Goal: Use online tool/utility: Utilize a website feature to perform a specific function

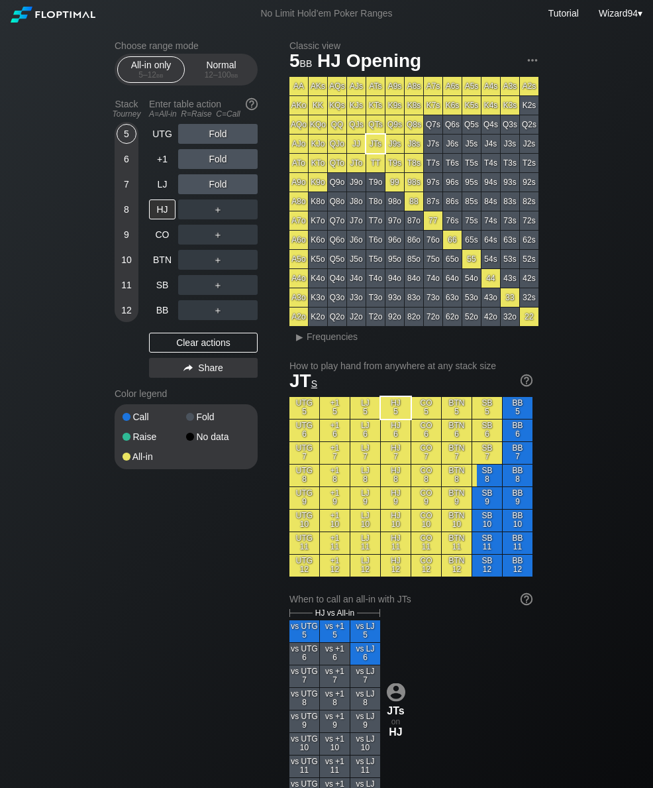
click at [225, 82] on div "Normal 12 – 100 bb" at bounding box center [221, 69] width 61 height 25
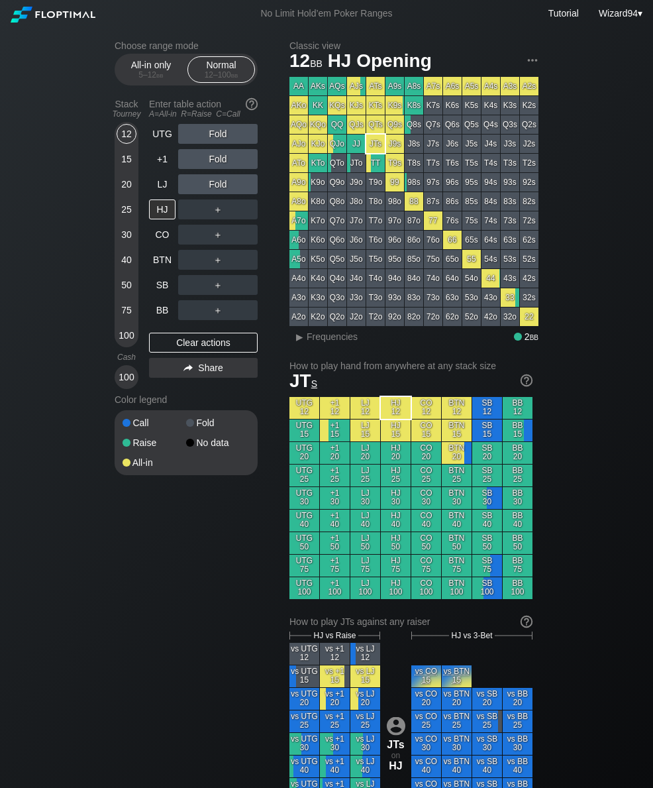
click at [129, 344] on div "100" at bounding box center [127, 335] width 20 height 20
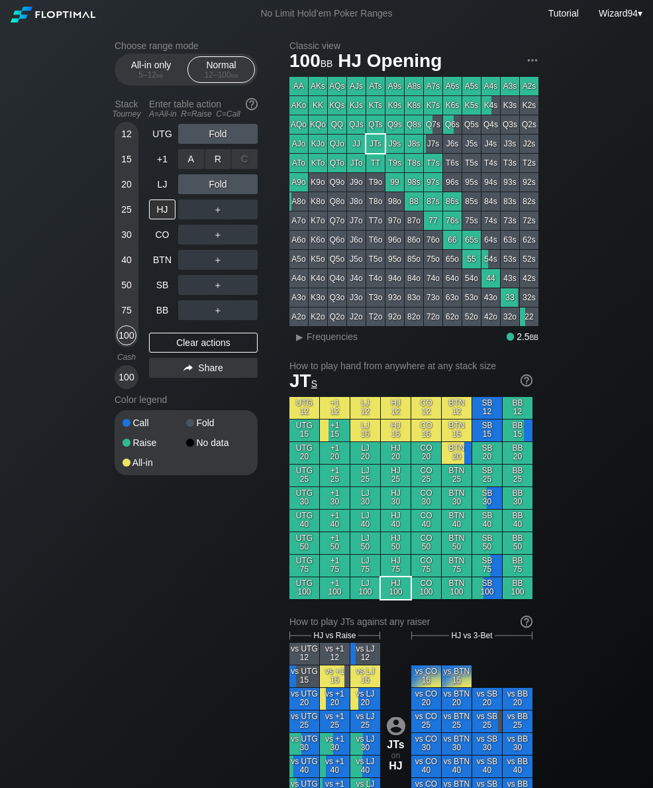
click at [217, 169] on div "R ✕" at bounding box center [218, 159] width 26 height 20
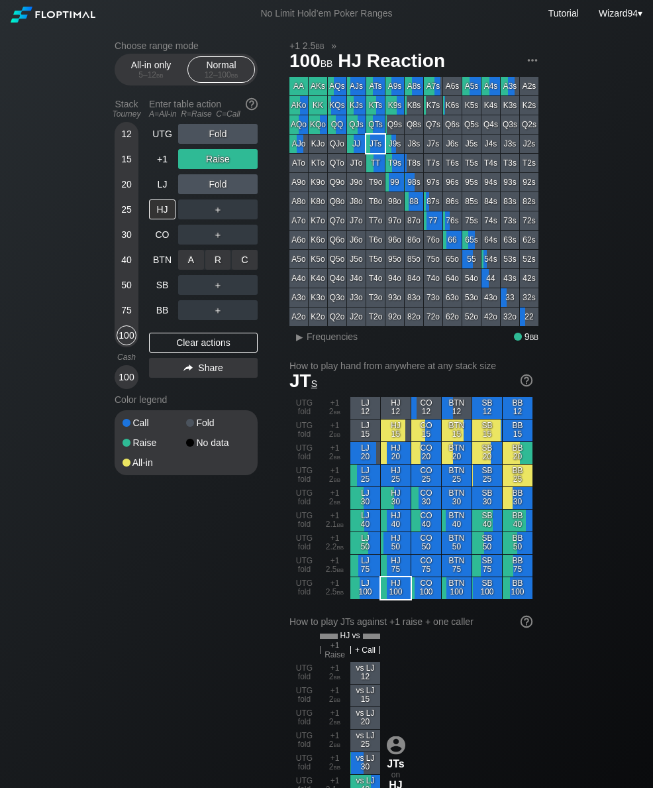
click at [213, 265] on div "R ✕" at bounding box center [218, 260] width 26 height 20
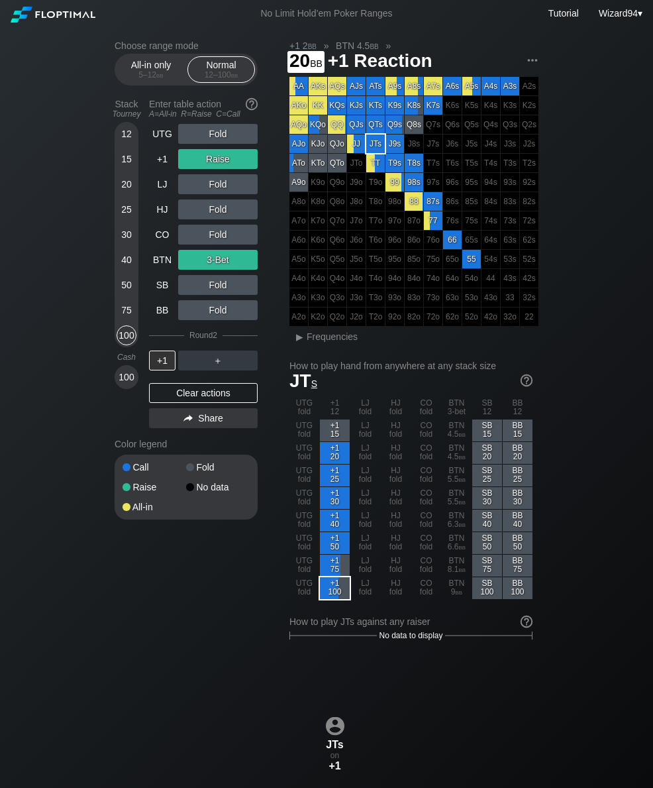
click at [121, 188] on div "20" at bounding box center [127, 184] width 20 height 20
click at [155, 169] on div "+1" at bounding box center [162, 159] width 26 height 20
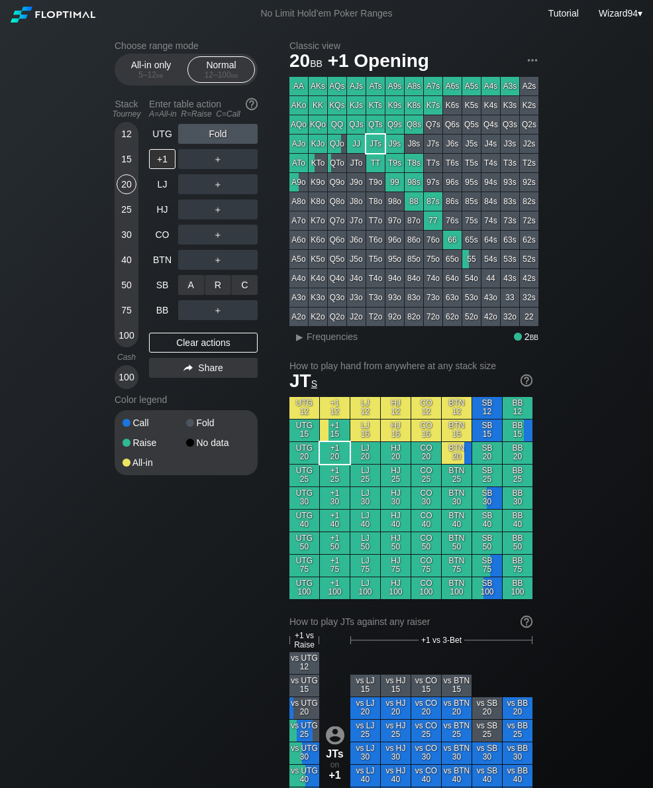
click at [213, 279] on div "A ✕ R ✕ C ✕ ＋" at bounding box center [217, 285] width 79 height 30
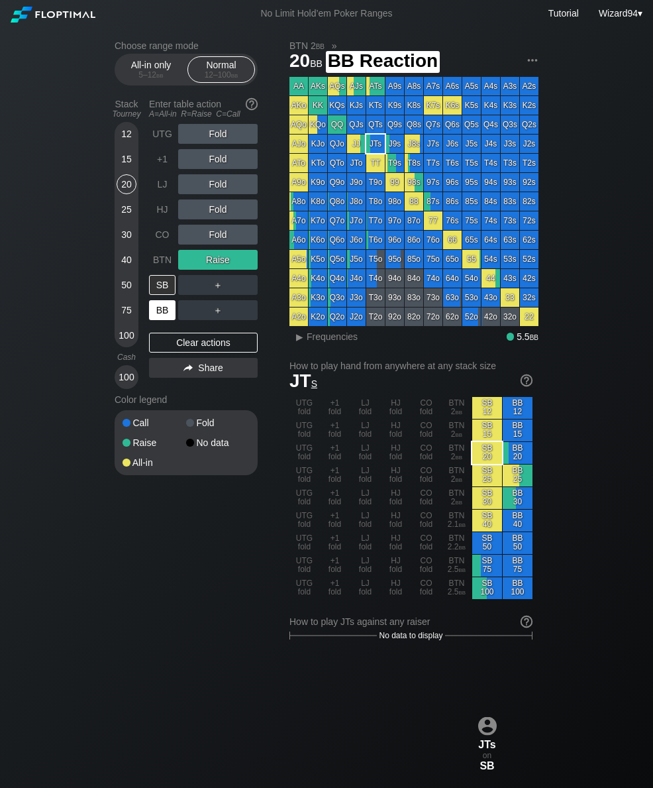
click at [158, 320] on div "BB" at bounding box center [162, 310] width 26 height 20
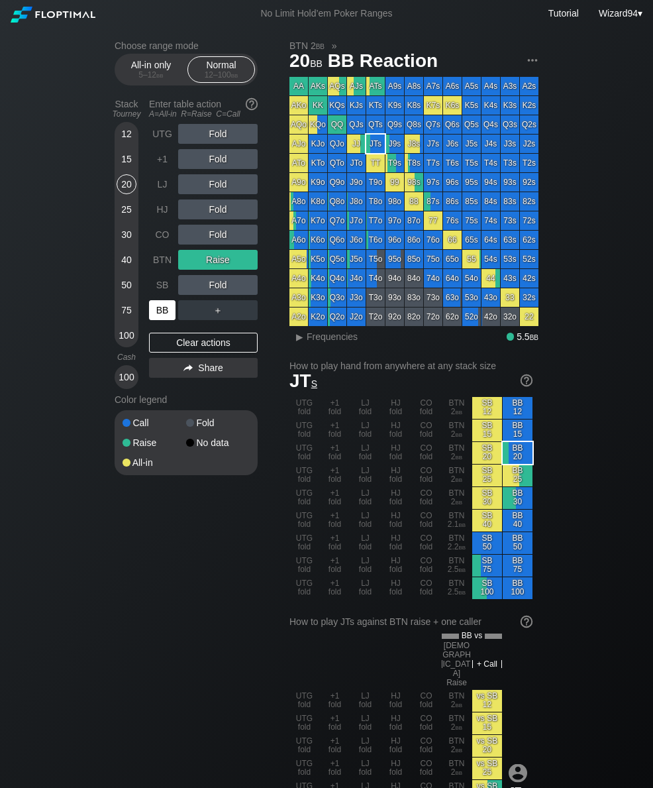
click at [121, 275] on div "40" at bounding box center [127, 262] width 20 height 25
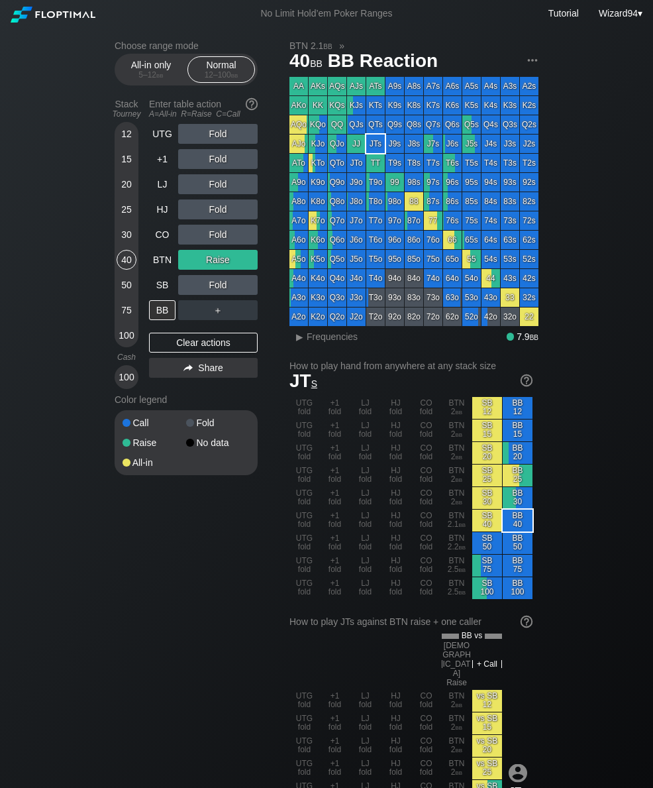
click at [164, 212] on div "HJ" at bounding box center [162, 209] width 26 height 20
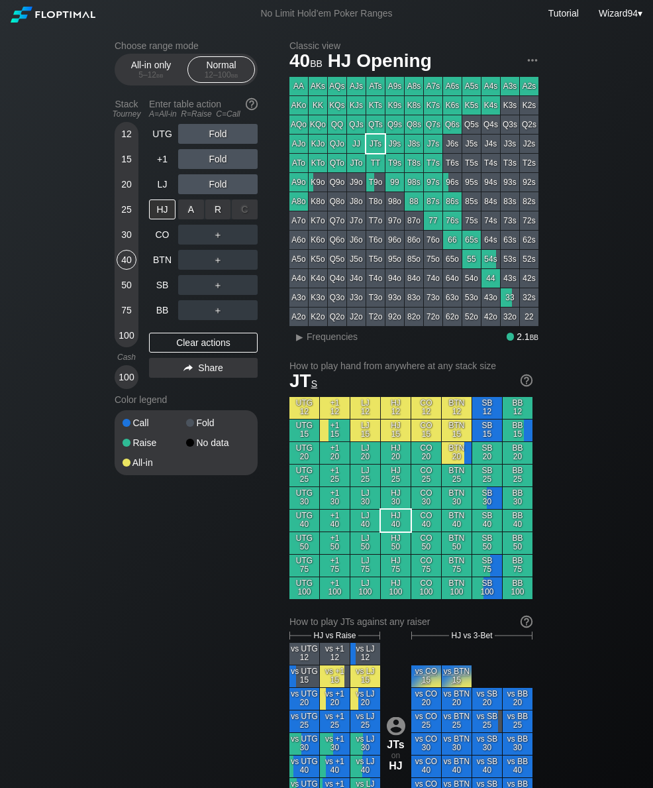
click at [213, 219] on div "R ✕" at bounding box center [218, 209] width 26 height 20
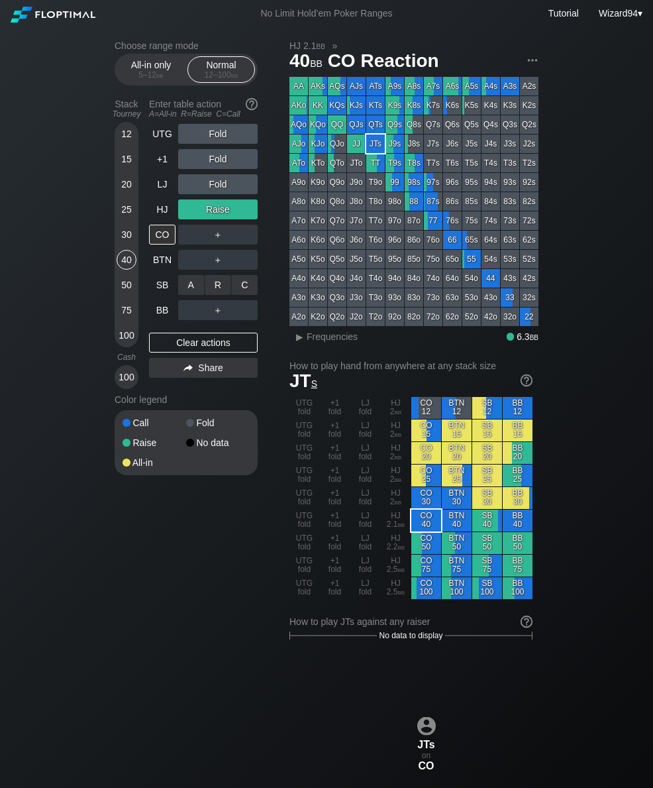
click at [217, 281] on div "R ✕" at bounding box center [218, 285] width 26 height 20
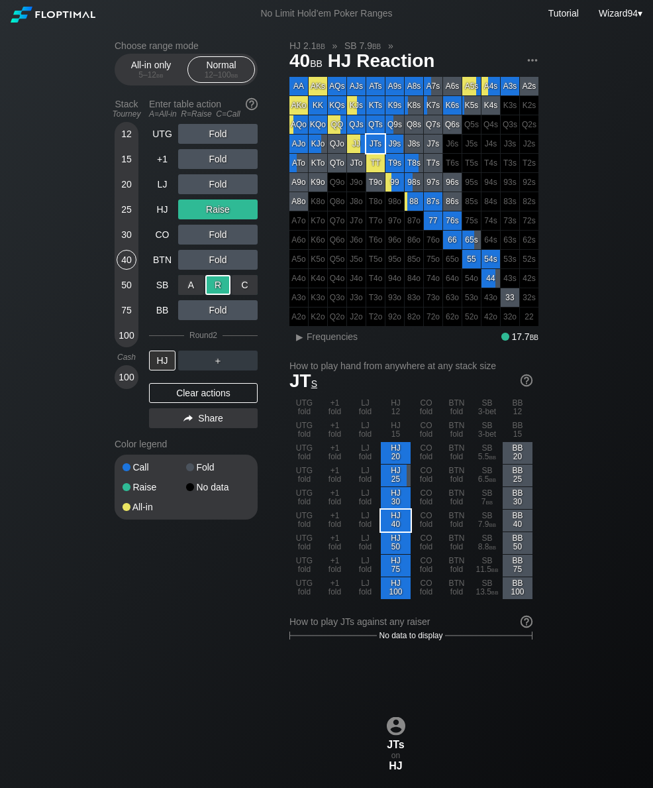
click at [159, 315] on div "BB" at bounding box center [162, 310] width 26 height 20
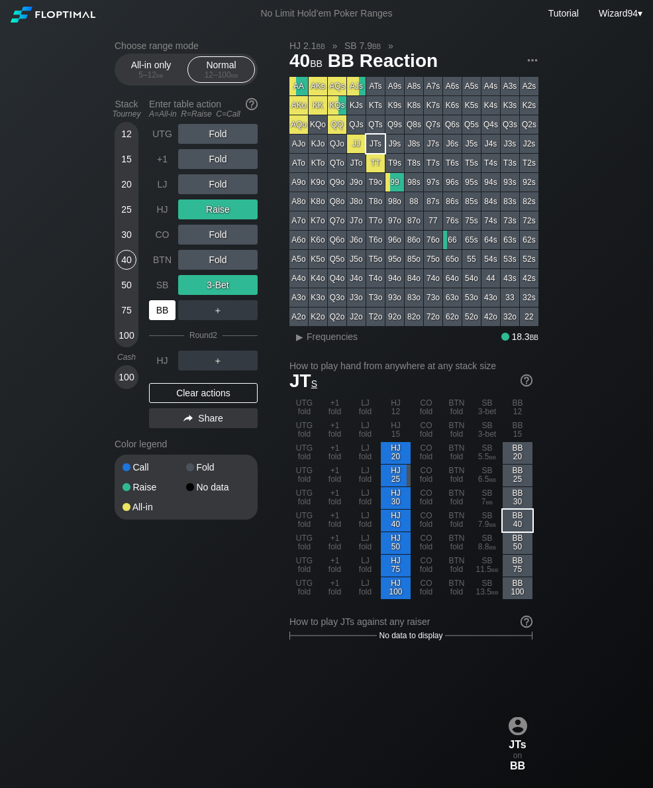
click at [122, 289] on div "50" at bounding box center [127, 285] width 20 height 20
click at [164, 219] on div "HJ" at bounding box center [162, 209] width 26 height 20
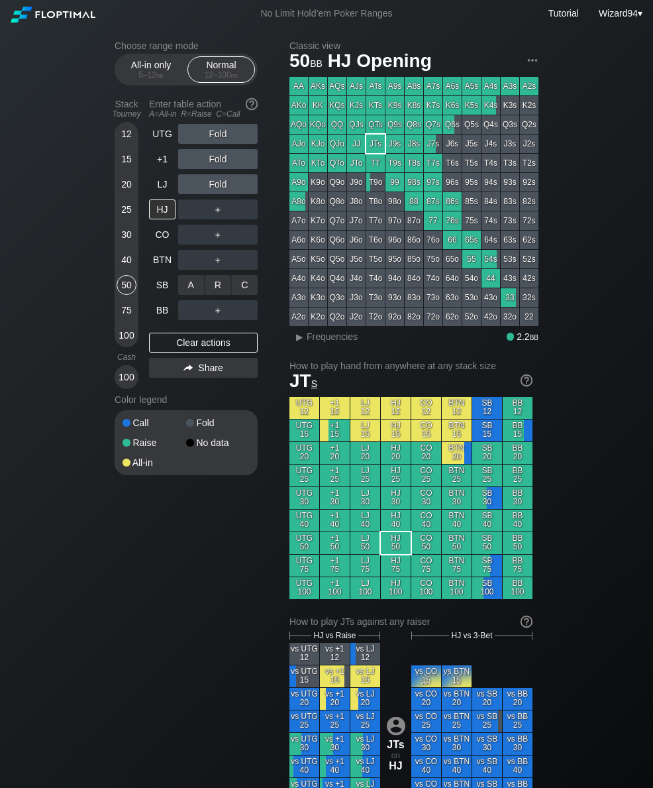
click at [209, 289] on div "R ✕" at bounding box center [218, 285] width 26 height 20
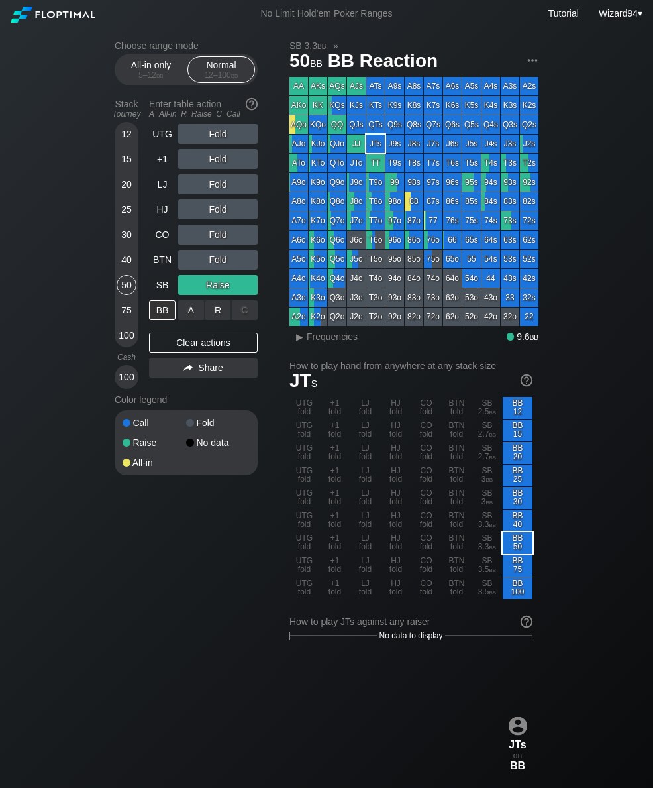
click at [212, 310] on div "R ✕" at bounding box center [218, 310] width 26 height 20
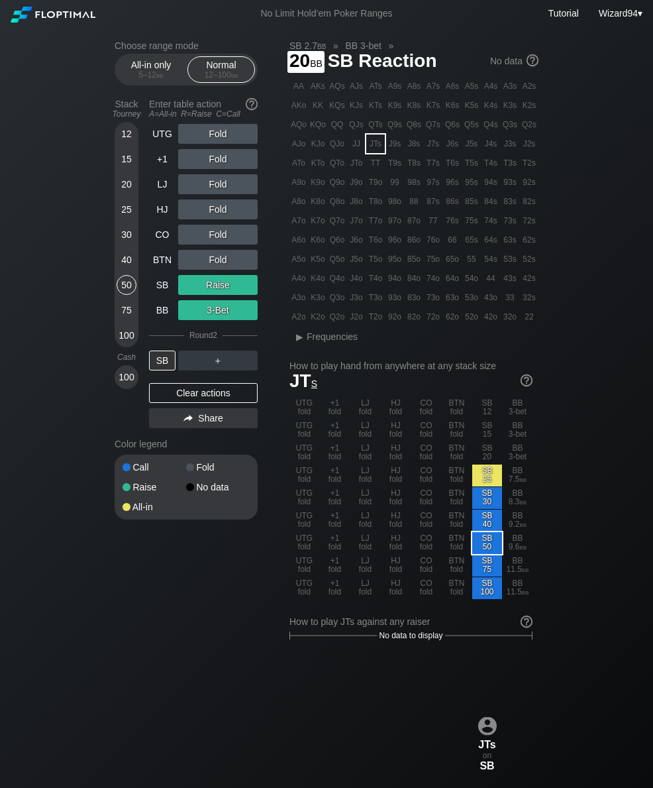
click at [121, 194] on div "20" at bounding box center [127, 184] width 20 height 20
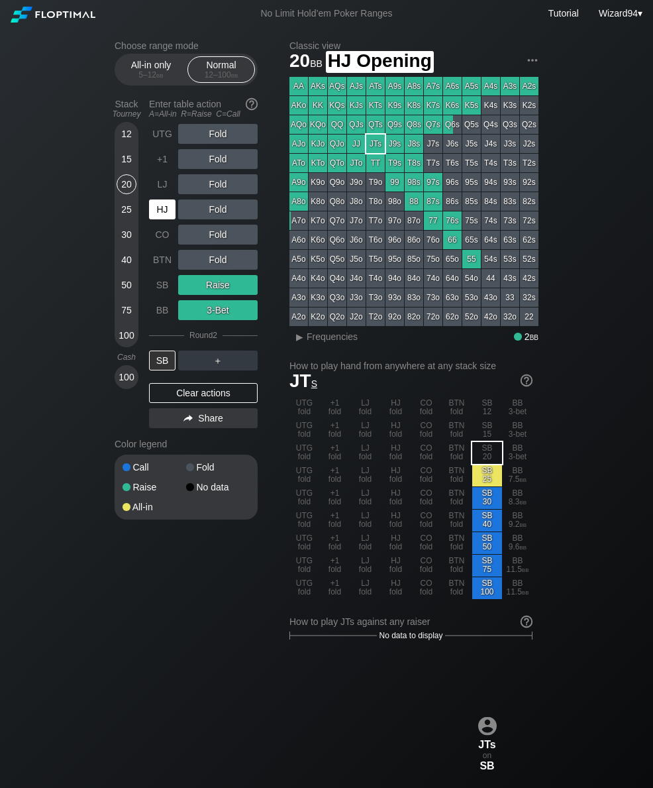
click at [157, 222] on div "HJ" at bounding box center [163, 209] width 29 height 25
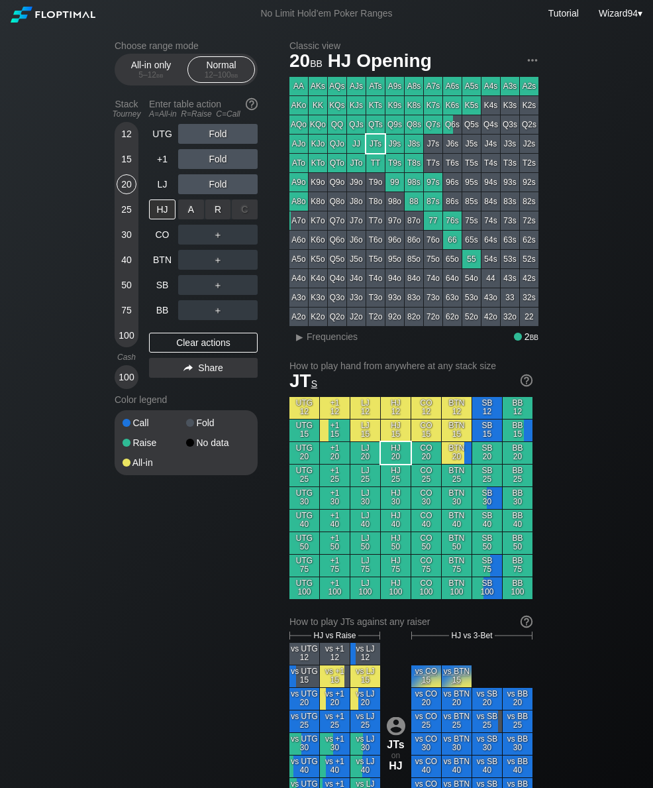
click at [219, 219] on div "R ✕" at bounding box center [218, 209] width 26 height 20
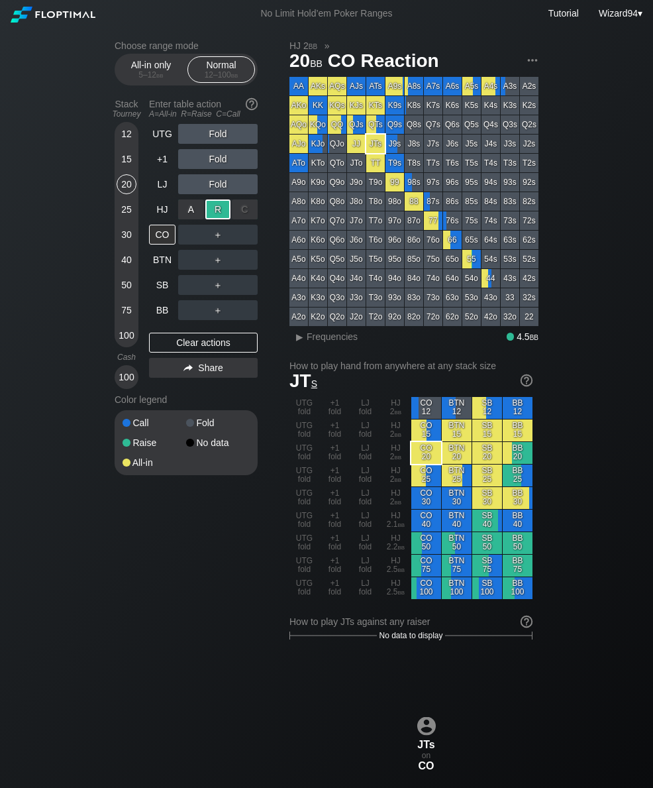
click at [244, 275] on div "＋" at bounding box center [217, 285] width 79 height 30
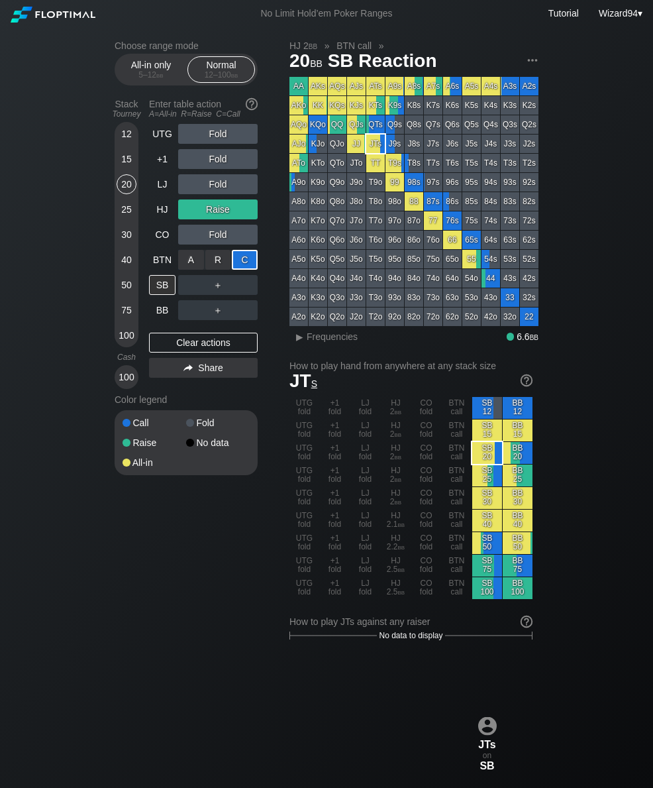
click at [151, 320] on div "BB" at bounding box center [162, 310] width 26 height 20
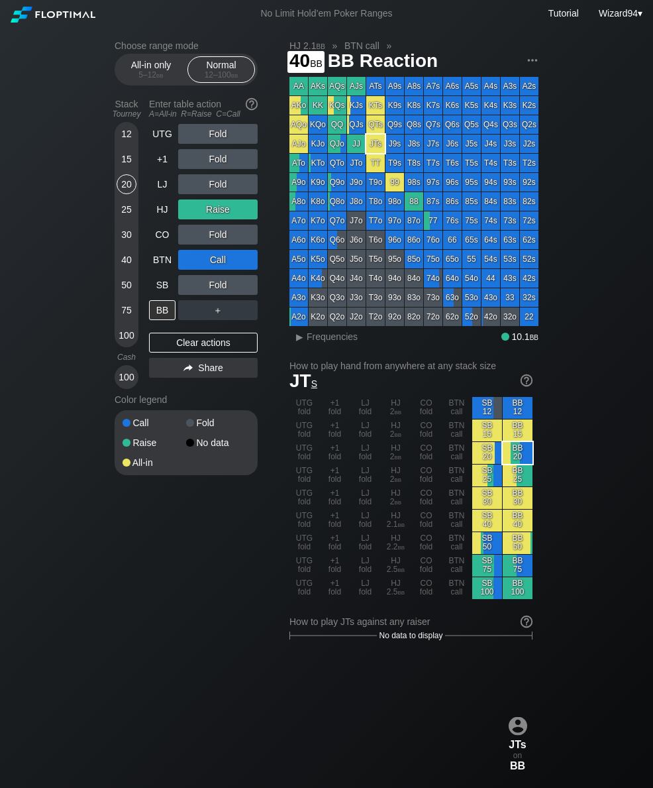
click at [123, 264] on div "40" at bounding box center [127, 260] width 20 height 20
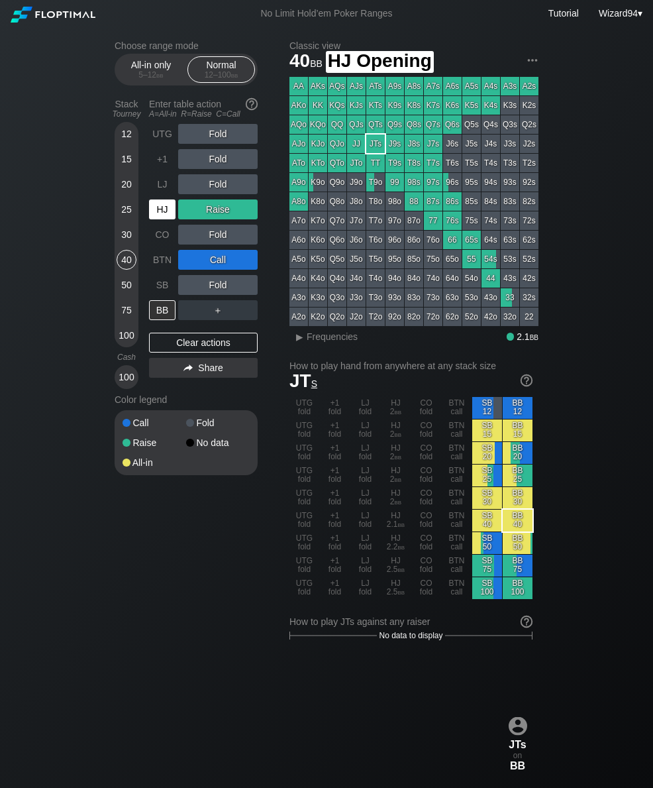
click at [152, 215] on div "HJ" at bounding box center [162, 209] width 26 height 20
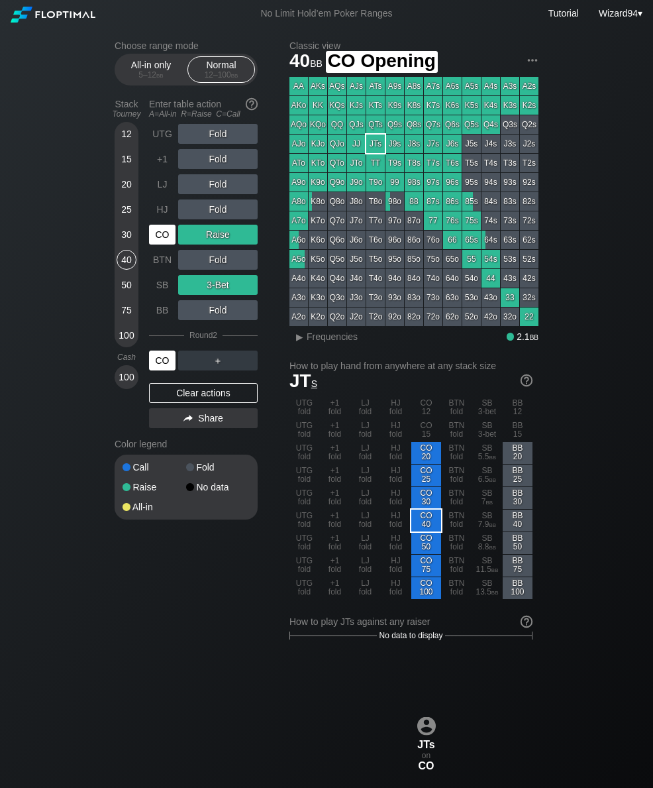
click at [160, 239] on div "CO" at bounding box center [162, 235] width 26 height 20
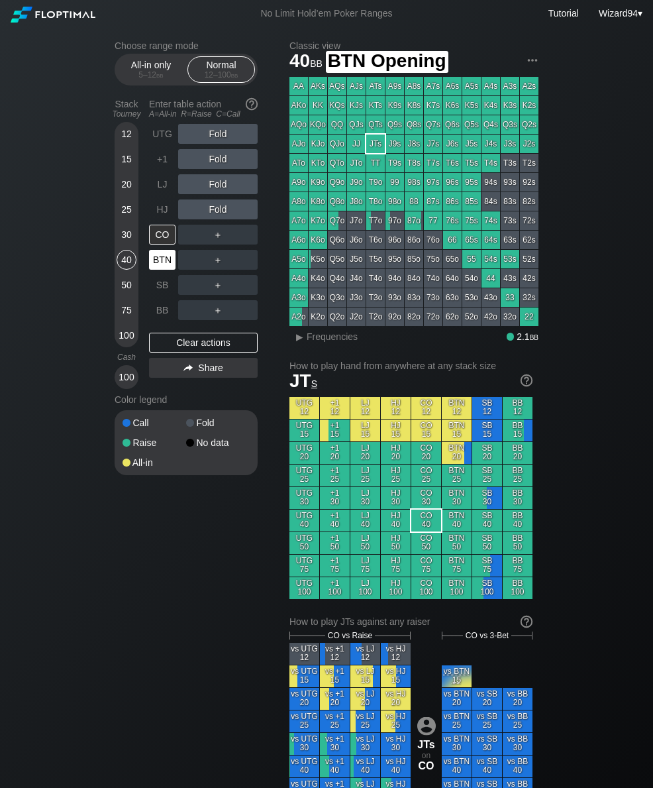
click at [163, 266] on div "BTN" at bounding box center [162, 260] width 26 height 20
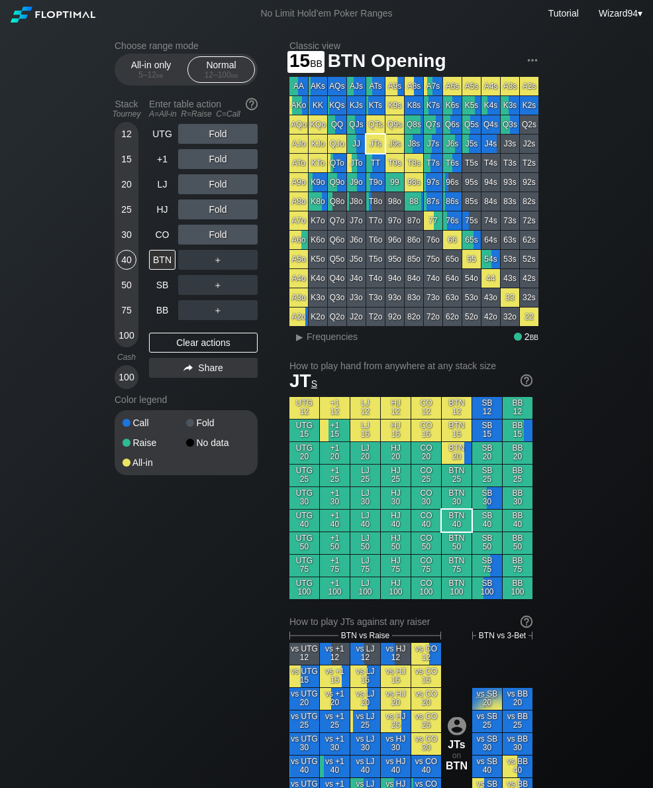
click at [120, 160] on div "15" at bounding box center [127, 159] width 20 height 20
click at [115, 196] on div "12 15 20 25 30 40 50 75 100" at bounding box center [127, 234] width 24 height 225
click at [122, 194] on div "20" at bounding box center [127, 184] width 20 height 20
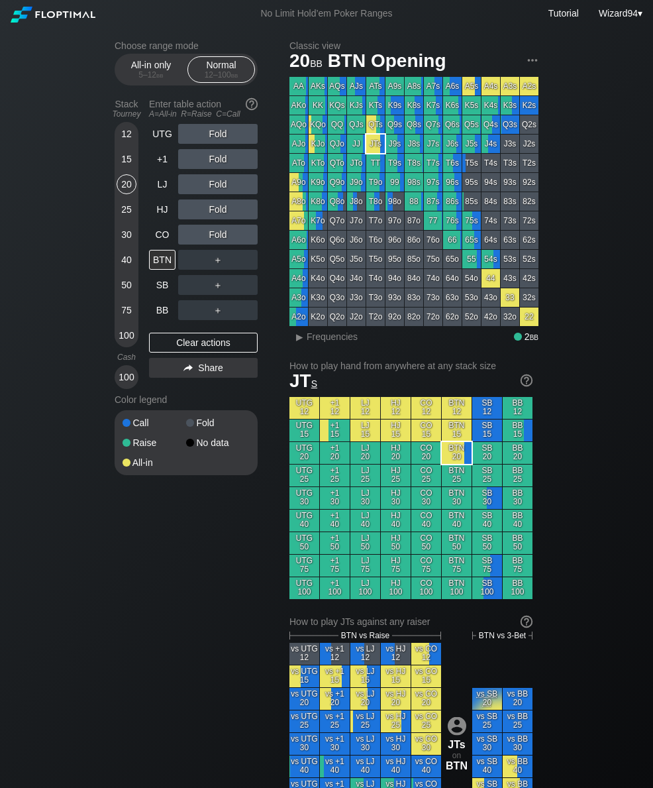
click at [160, 289] on div "SB" at bounding box center [162, 285] width 26 height 20
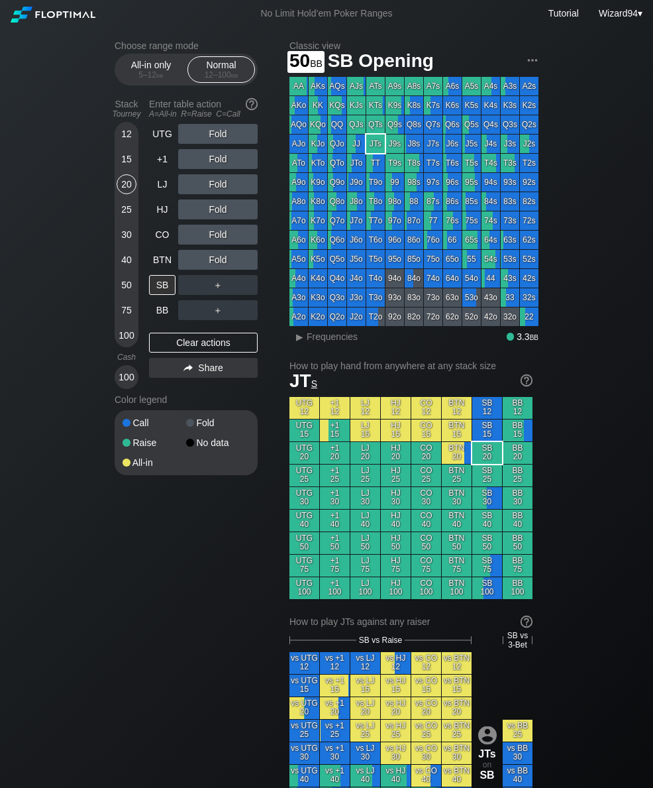
click at [121, 286] on div "50" at bounding box center [127, 285] width 20 height 20
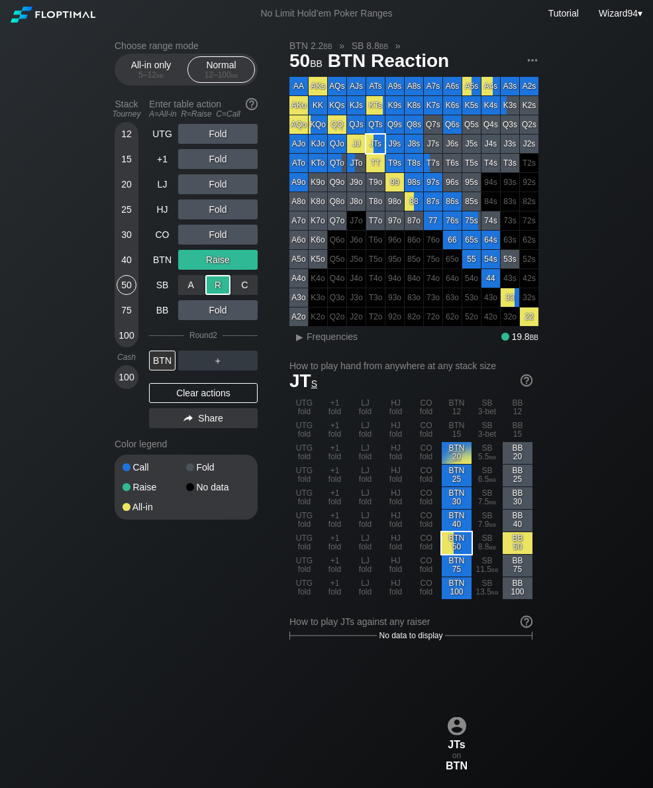
click at [159, 311] on div "BB" at bounding box center [162, 310] width 26 height 20
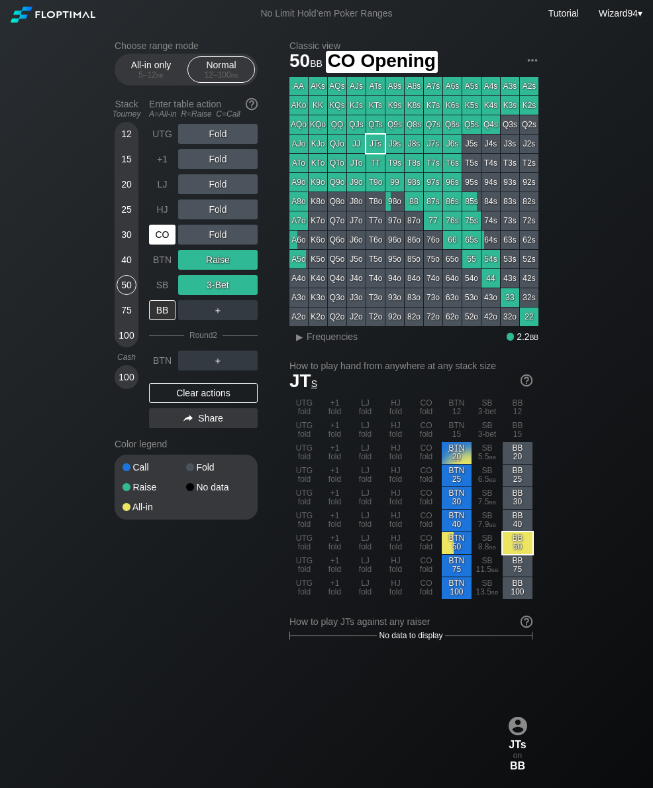
click at [156, 227] on div "CO" at bounding box center [163, 234] width 29 height 25
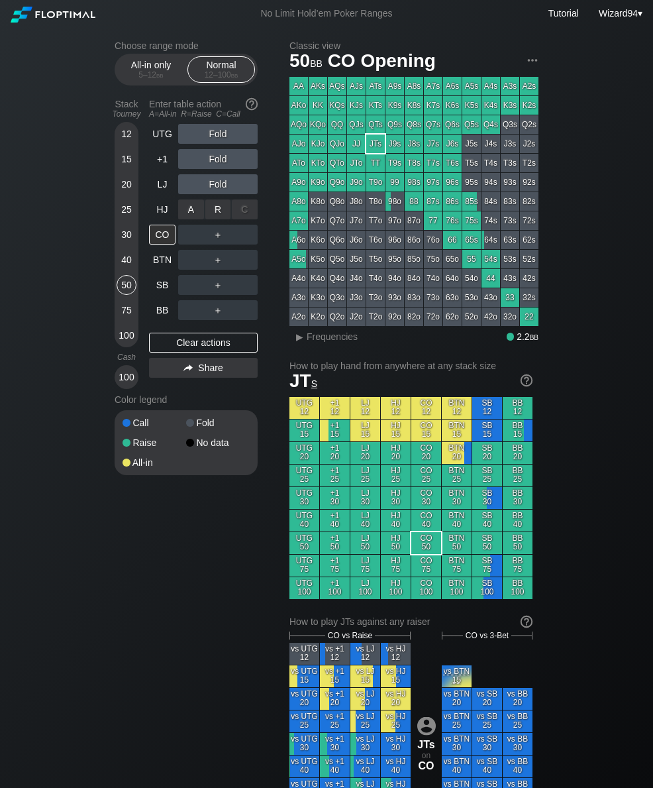
click at [213, 213] on div "R ✕" at bounding box center [218, 209] width 26 height 20
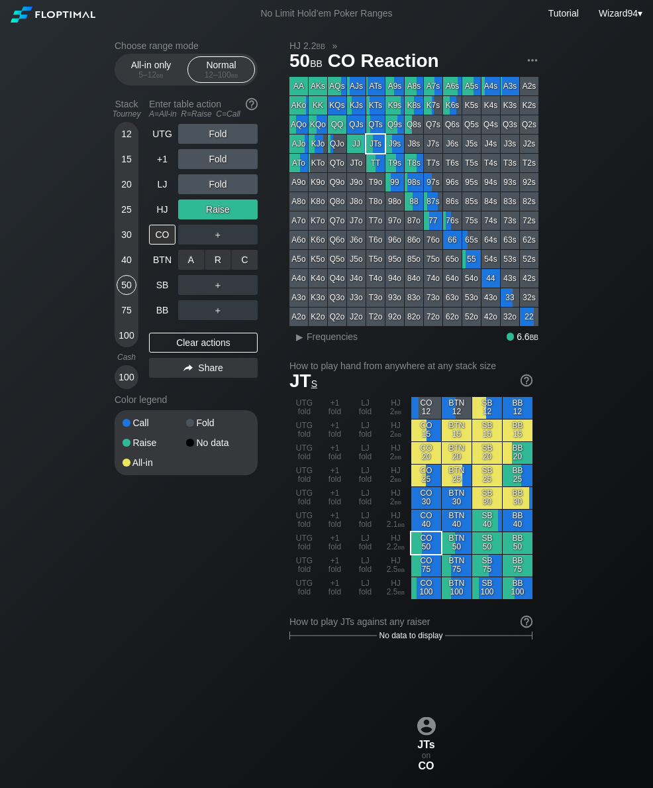
click at [213, 269] on div "R ✕" at bounding box center [218, 260] width 26 height 20
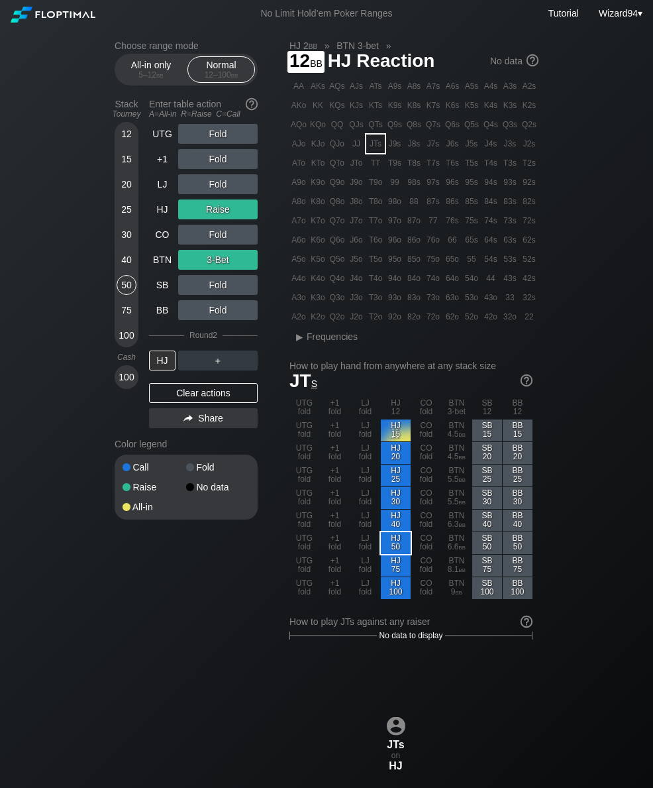
click at [152, 131] on div "UTG" at bounding box center [162, 134] width 26 height 20
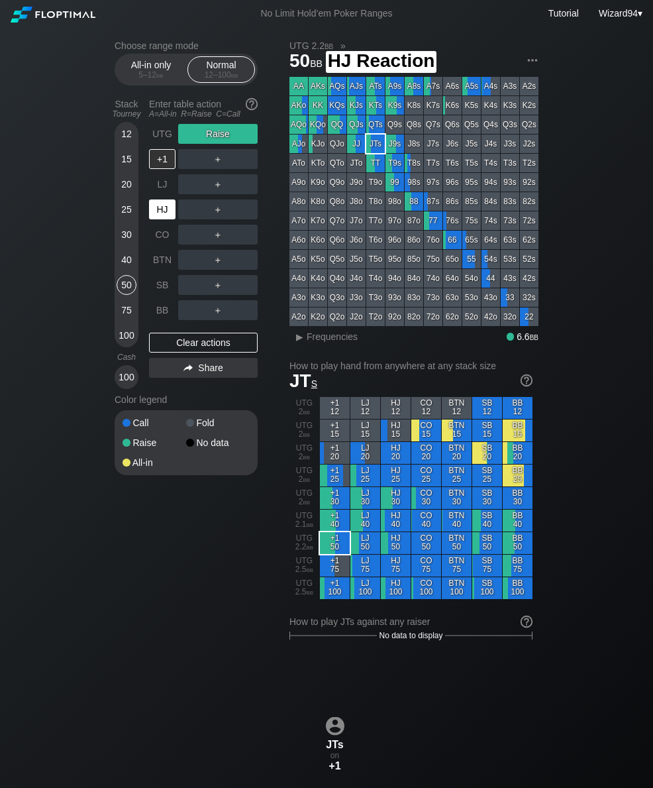
click at [160, 214] on div "HJ" at bounding box center [162, 209] width 26 height 20
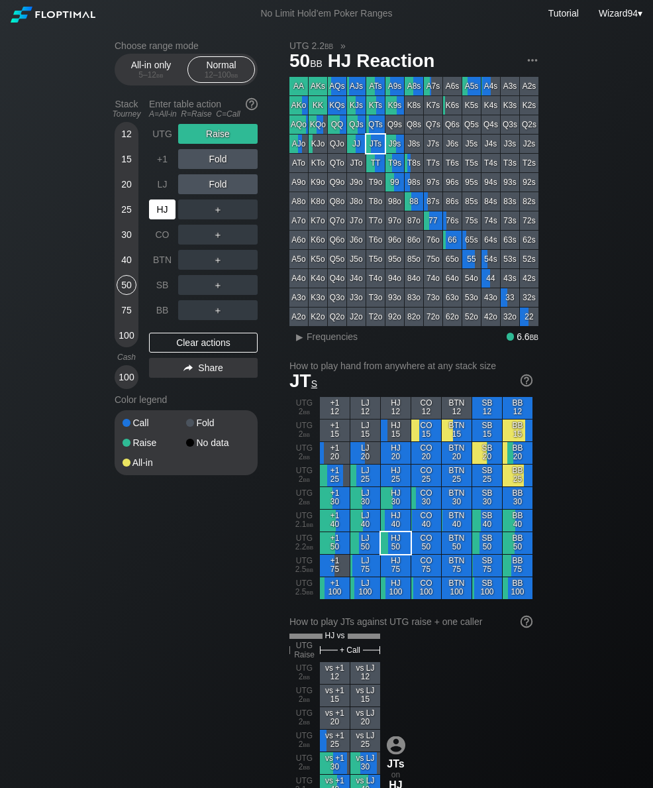
click at [119, 146] on div "12" at bounding box center [127, 136] width 20 height 25
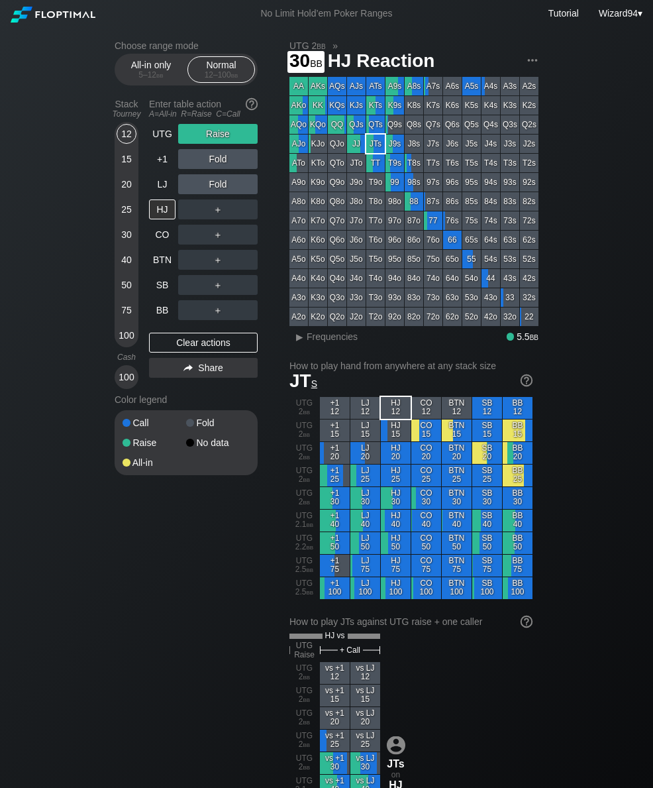
click at [119, 240] on div "30" at bounding box center [127, 235] width 20 height 20
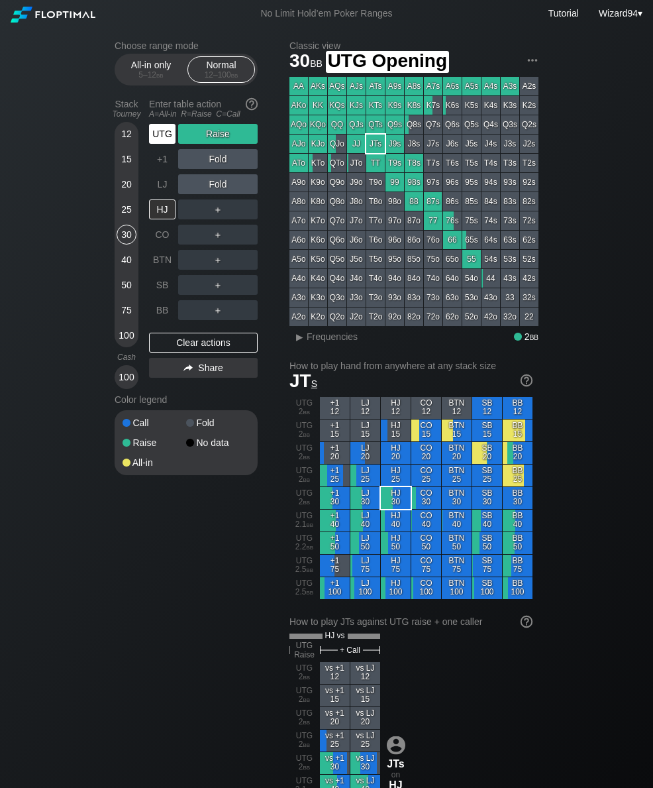
click at [158, 142] on div "UTG" at bounding box center [162, 134] width 26 height 20
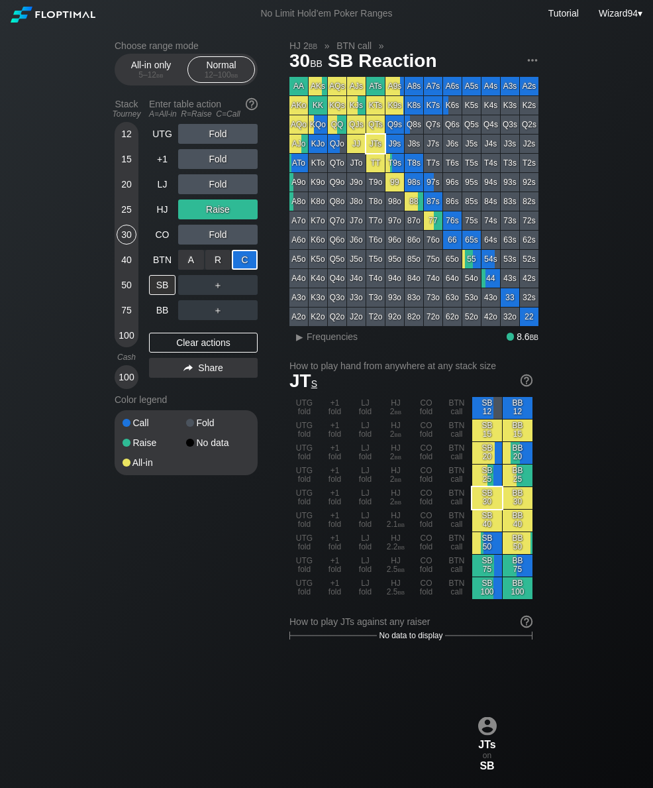
click at [127, 216] on div "25" at bounding box center [127, 209] width 20 height 20
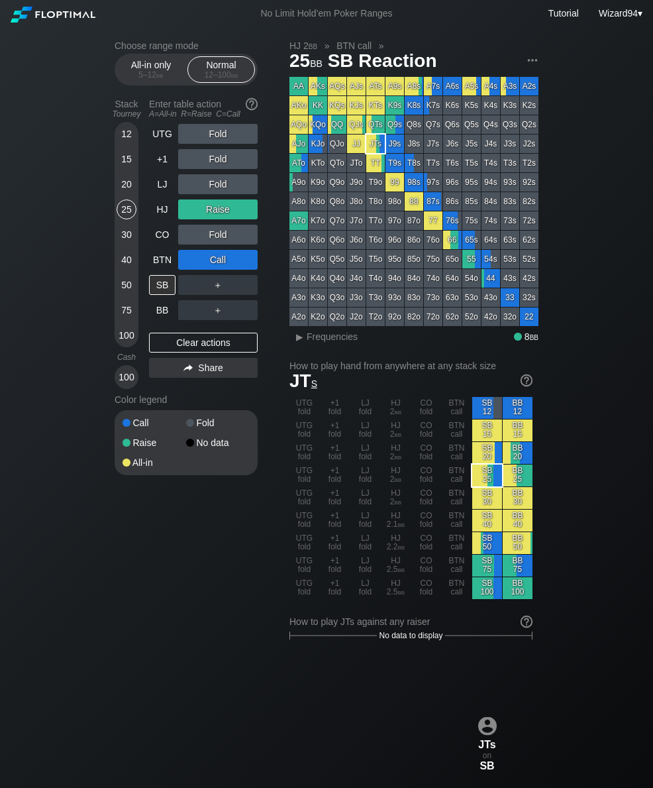
click at [163, 219] on div "HJ" at bounding box center [162, 209] width 26 height 20
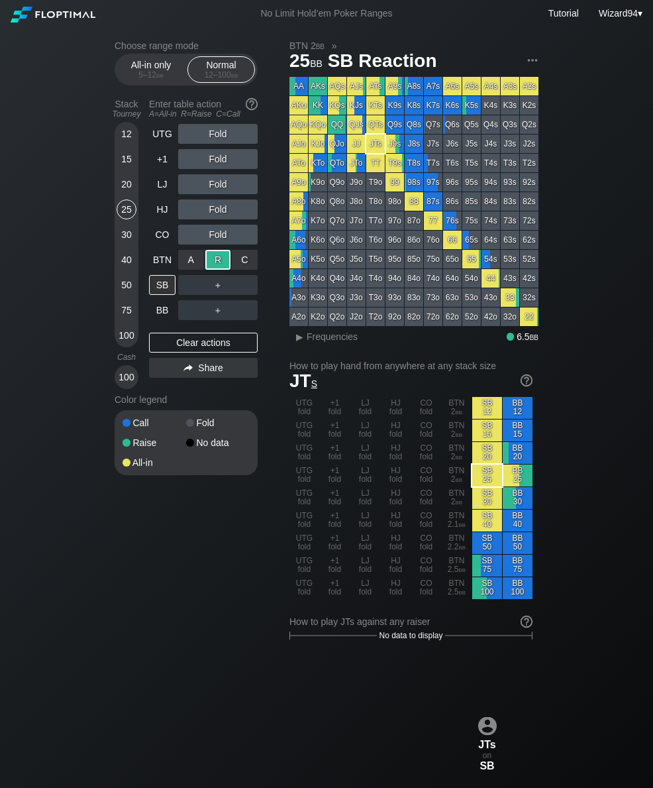
click at [152, 313] on div "BB" at bounding box center [162, 310] width 26 height 20
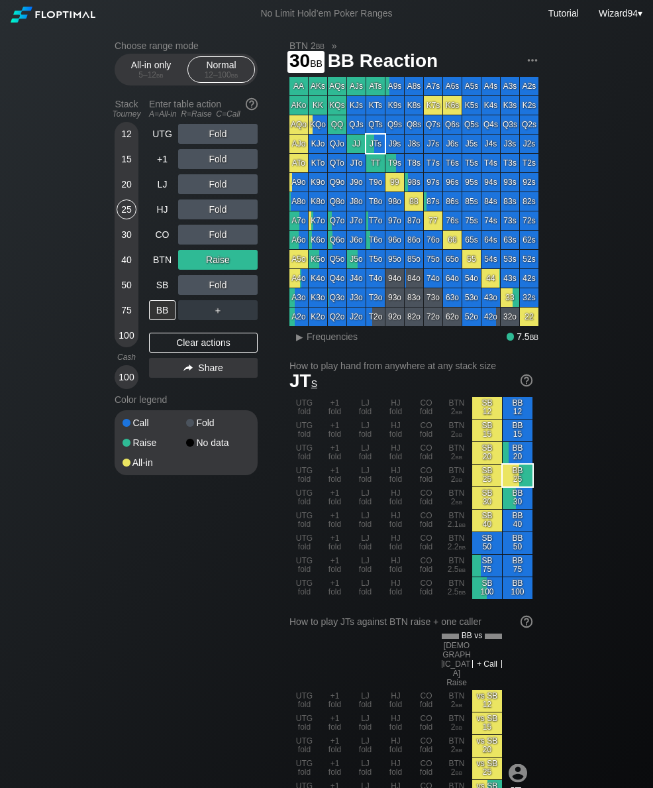
click at [125, 250] on div "30" at bounding box center [127, 237] width 20 height 25
click at [123, 194] on div "20" at bounding box center [127, 184] width 20 height 20
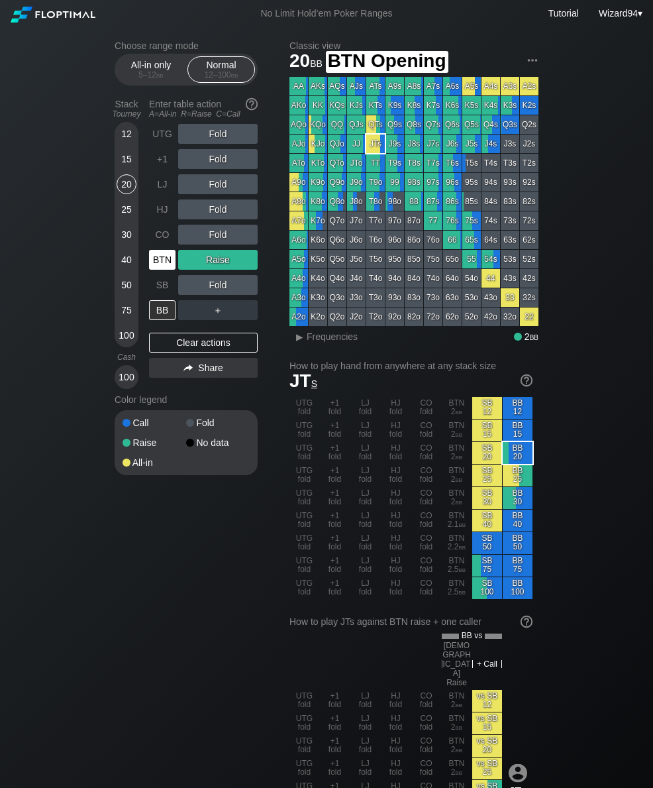
click at [158, 270] on div "BTN" at bounding box center [162, 260] width 26 height 20
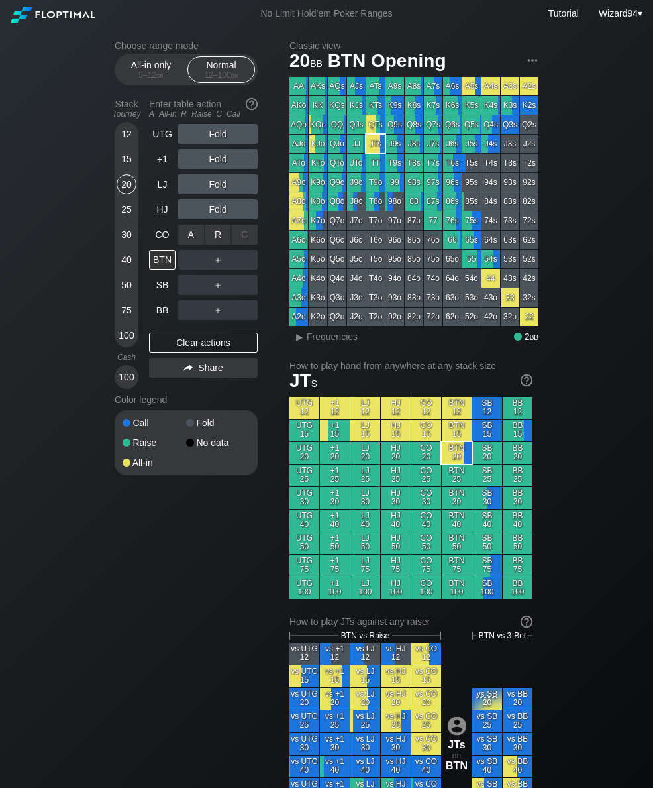
click at [214, 241] on div "R ✕" at bounding box center [218, 235] width 26 height 20
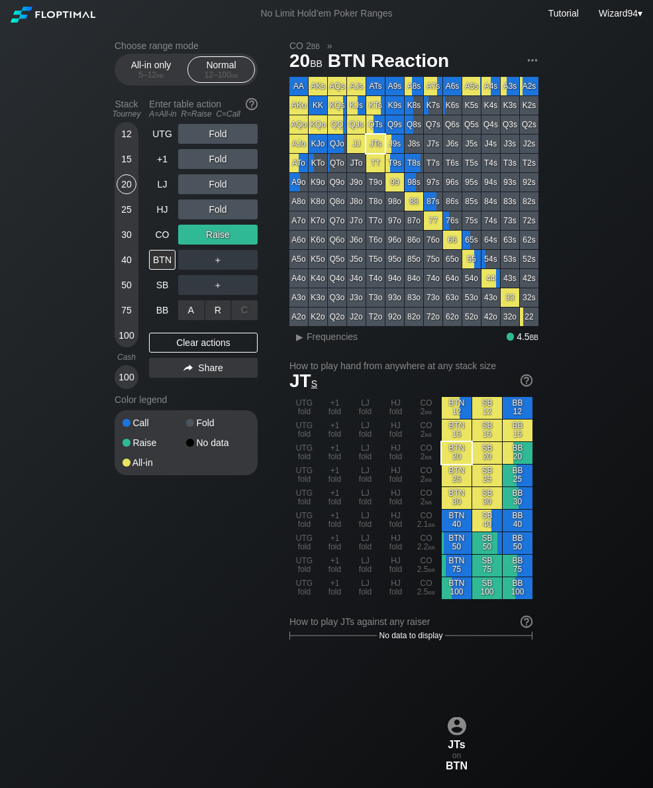
click at [181, 303] on div "A ✕ R ✕ C ✕ ＋" at bounding box center [217, 310] width 79 height 30
click at [185, 307] on div "A ✕" at bounding box center [191, 310] width 26 height 20
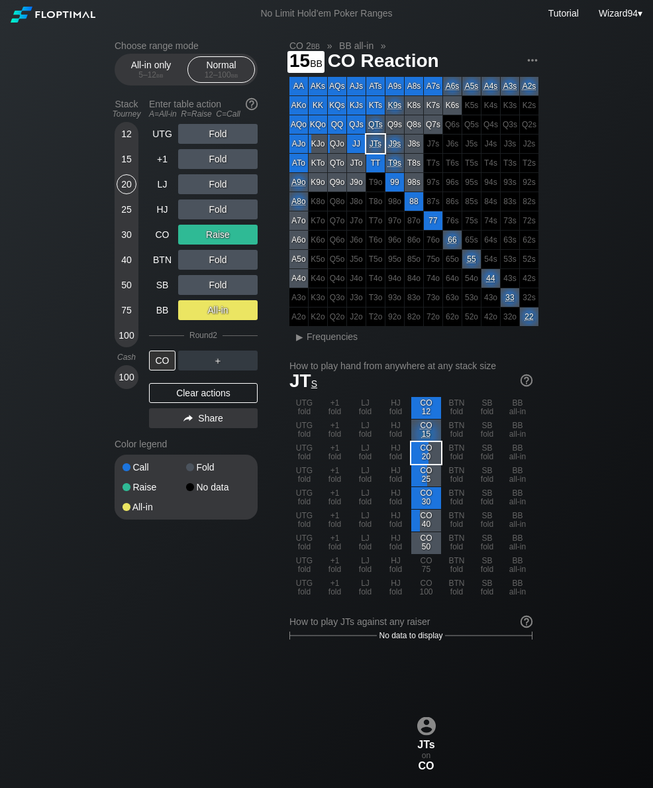
click at [125, 174] on div "15" at bounding box center [127, 161] width 20 height 25
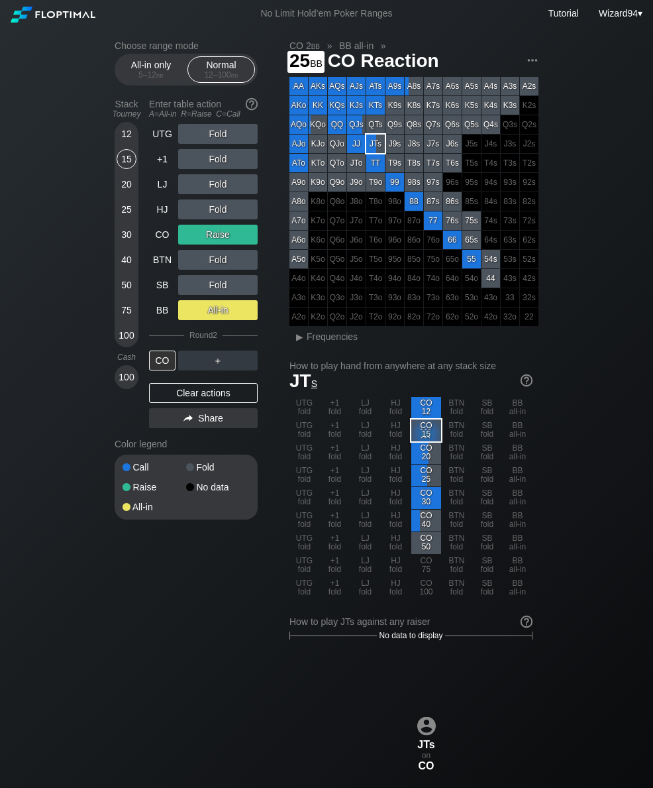
click at [119, 215] on div "25" at bounding box center [127, 209] width 20 height 20
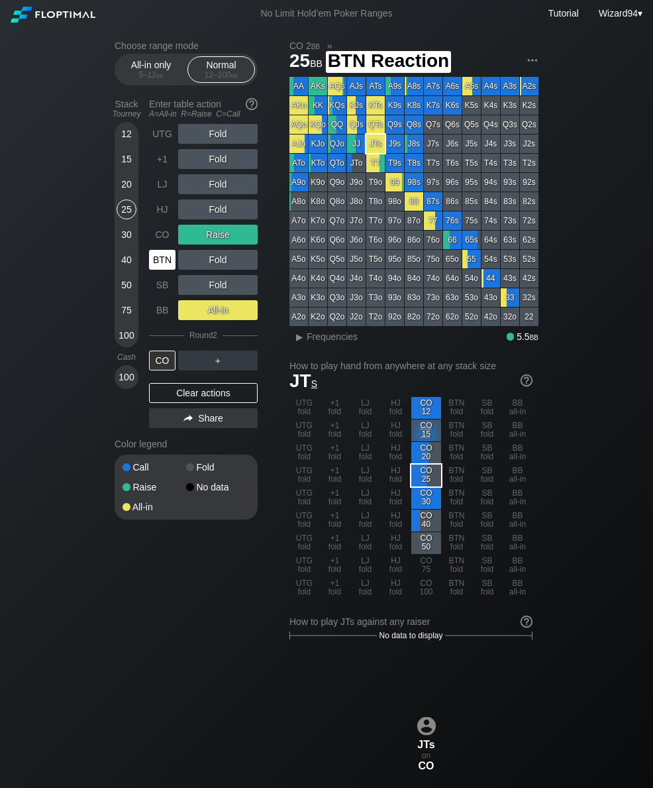
click at [157, 265] on div "BTN" at bounding box center [162, 260] width 26 height 20
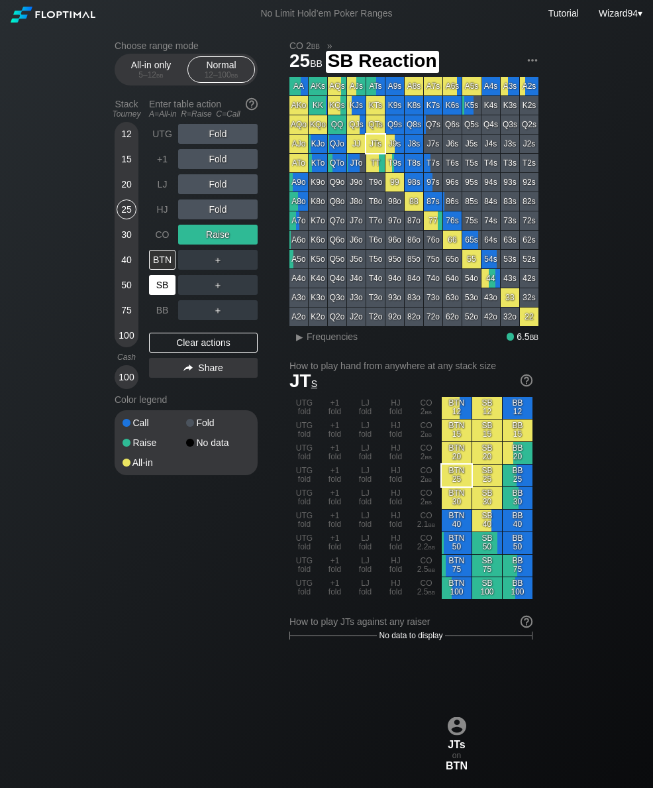
click at [156, 287] on div "SB" at bounding box center [162, 285] width 26 height 20
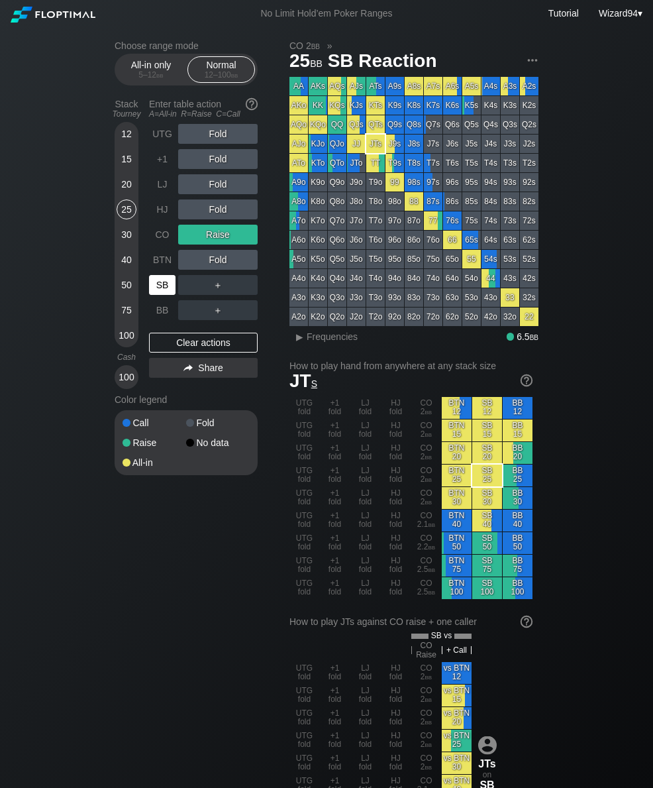
click at [119, 270] on div "40" at bounding box center [127, 260] width 20 height 20
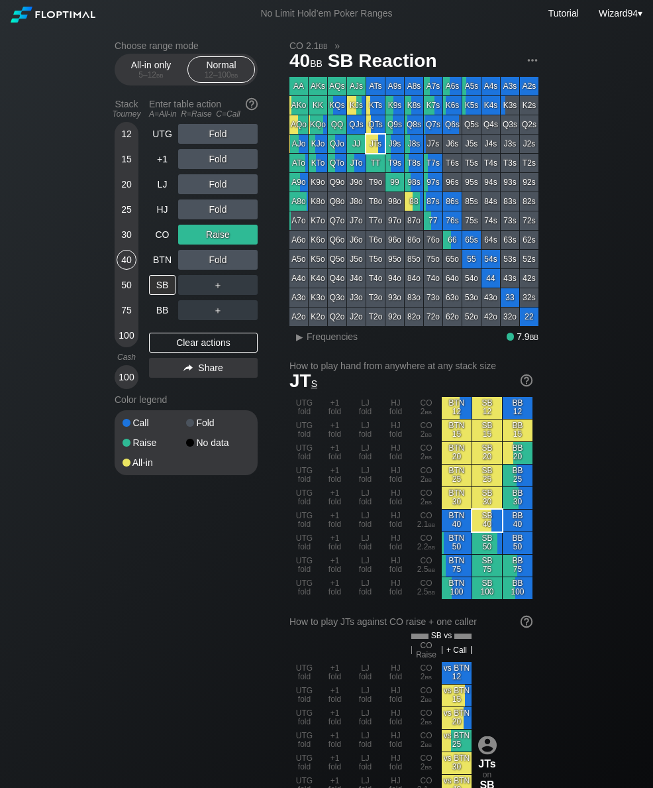
click at [161, 191] on div "LJ" at bounding box center [162, 184] width 26 height 20
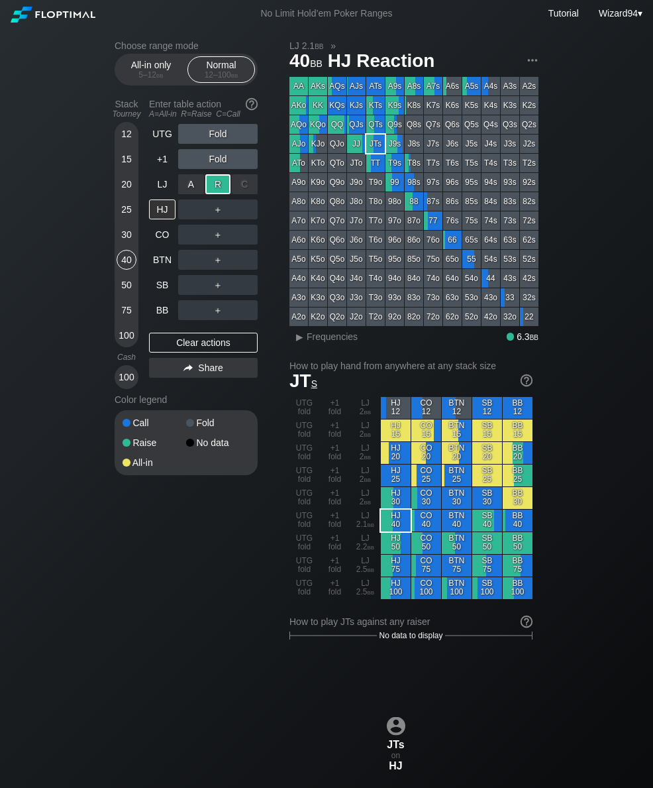
click at [155, 260] on div "BTN" at bounding box center [162, 260] width 26 height 20
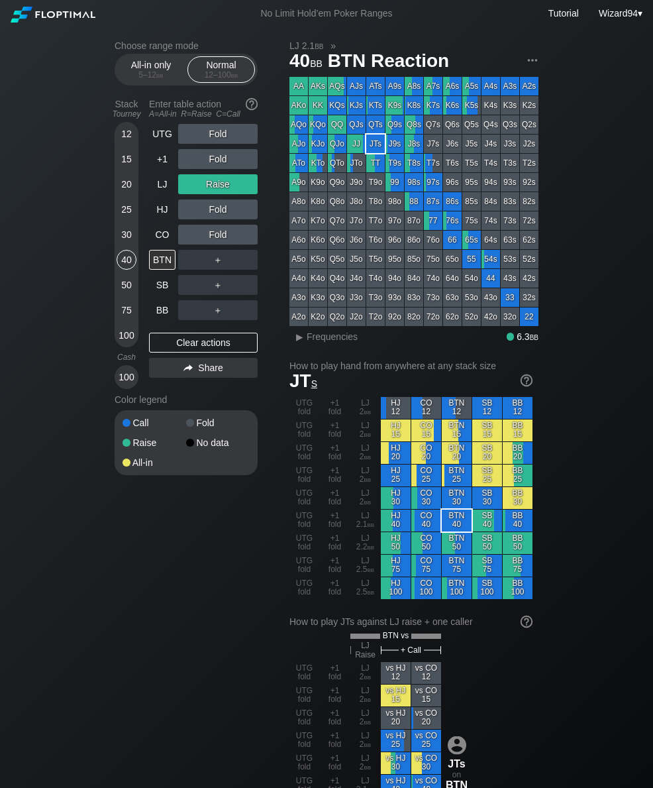
click at [114, 216] on div "Choose range mode All-in only 5 – 12 bb Normal 12 – 100 bb Stack Tourney Enter …" at bounding box center [326, 793] width 445 height 1533
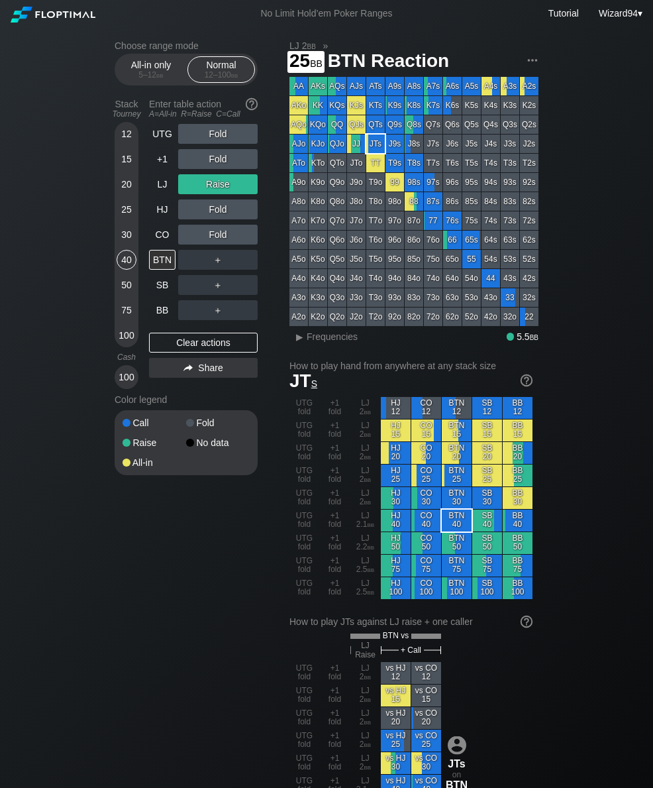
click at [126, 225] on div "25" at bounding box center [127, 211] width 20 height 25
click at [158, 164] on div "+1" at bounding box center [162, 159] width 26 height 20
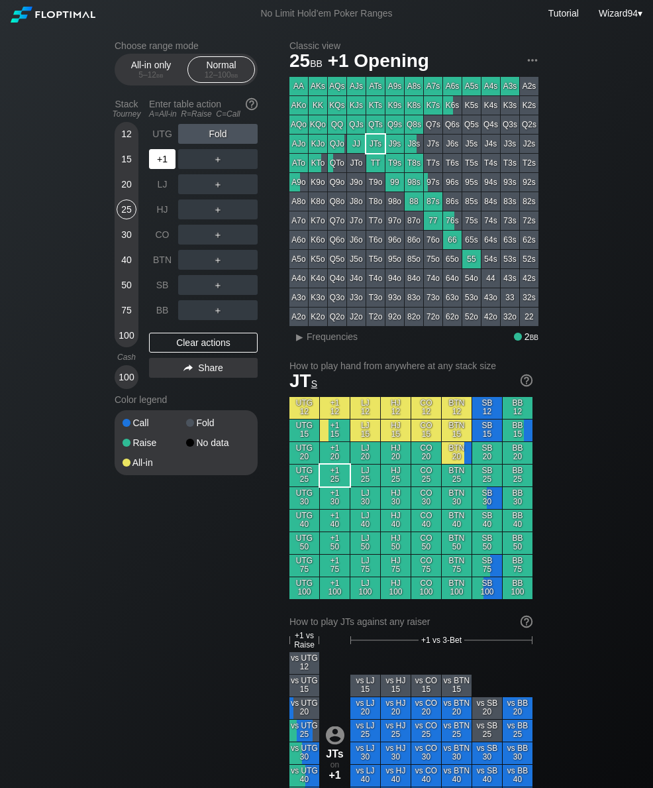
click at [166, 162] on div "+1" at bounding box center [162, 159] width 26 height 20
click at [124, 169] on div "15" at bounding box center [127, 159] width 20 height 20
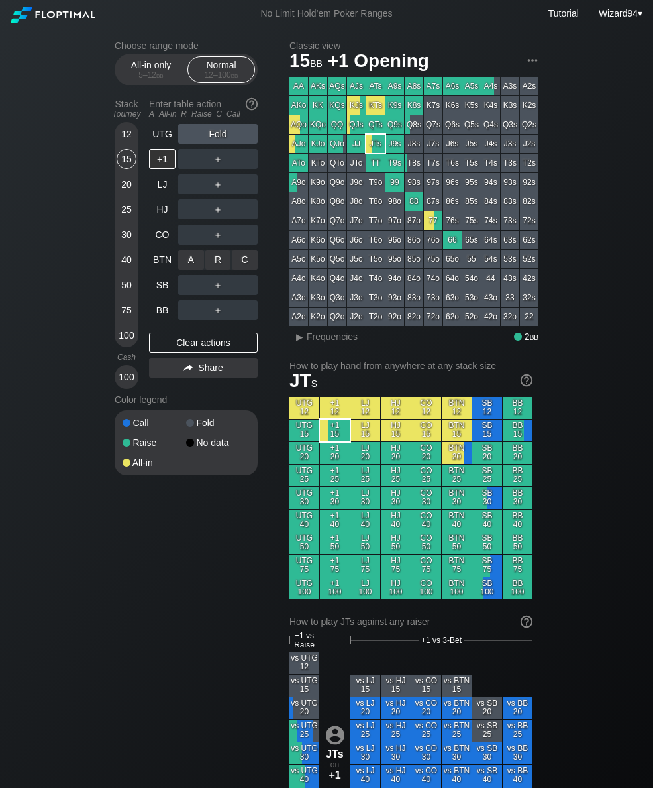
click at [215, 270] on div "R ✕" at bounding box center [218, 260] width 26 height 20
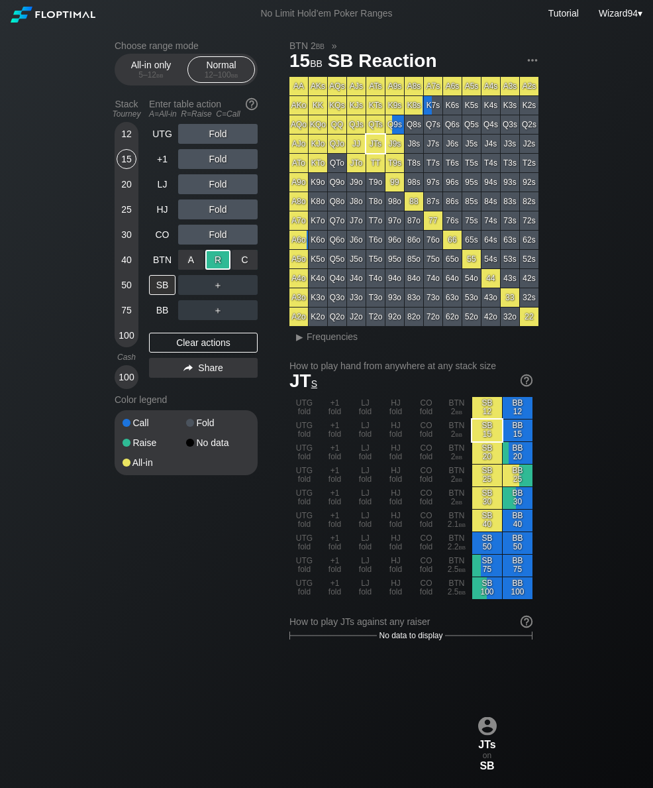
click at [160, 316] on div "BB" at bounding box center [162, 310] width 26 height 20
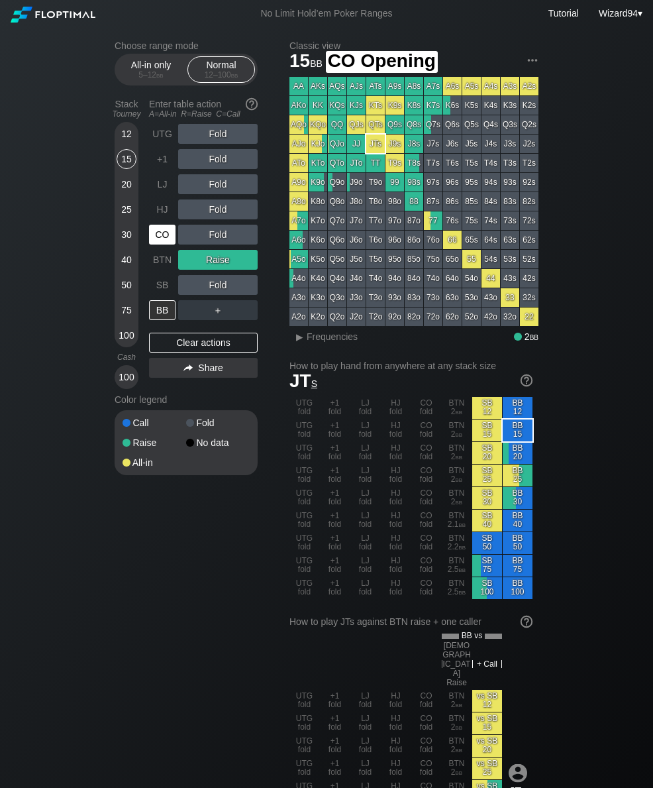
click at [157, 239] on div "CO" at bounding box center [162, 235] width 26 height 20
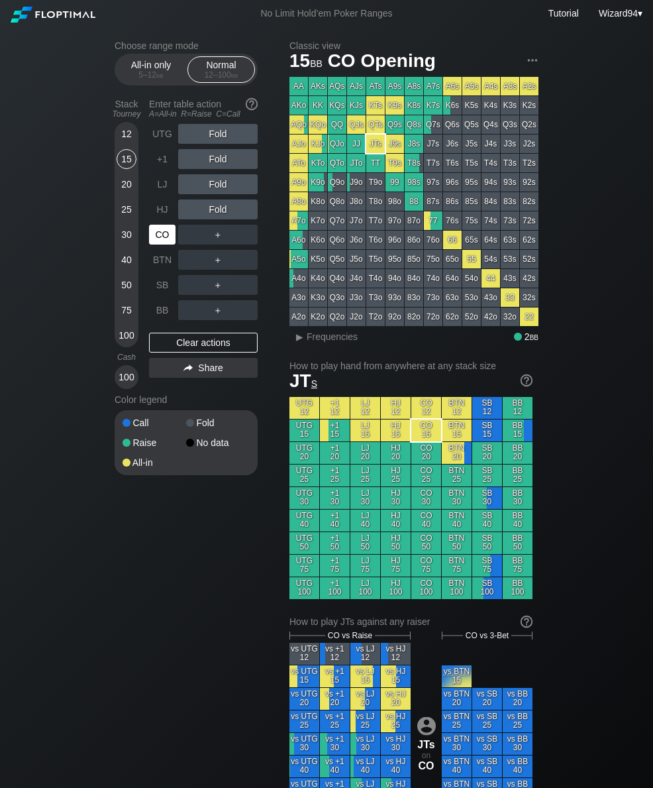
click at [161, 242] on div "CO" at bounding box center [162, 235] width 26 height 20
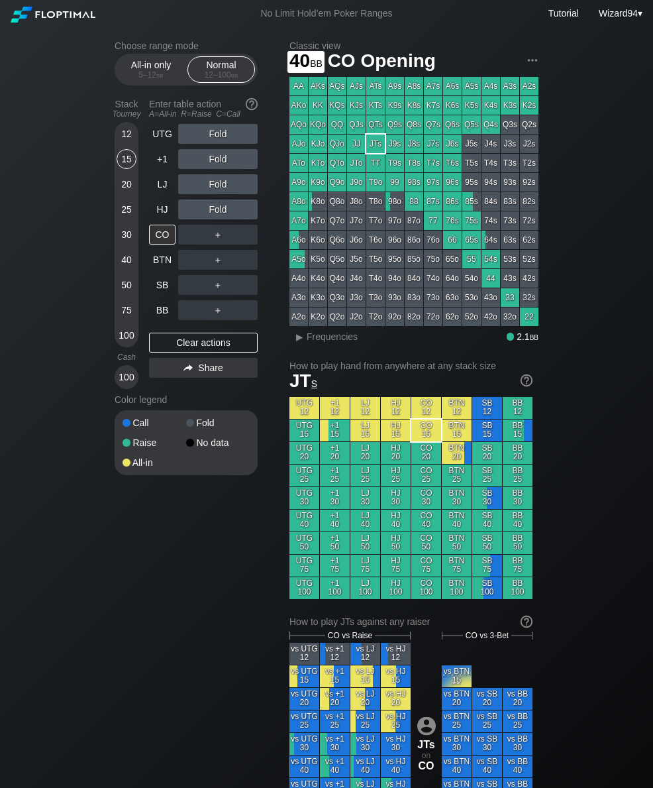
click at [117, 269] on div "40" at bounding box center [127, 260] width 20 height 20
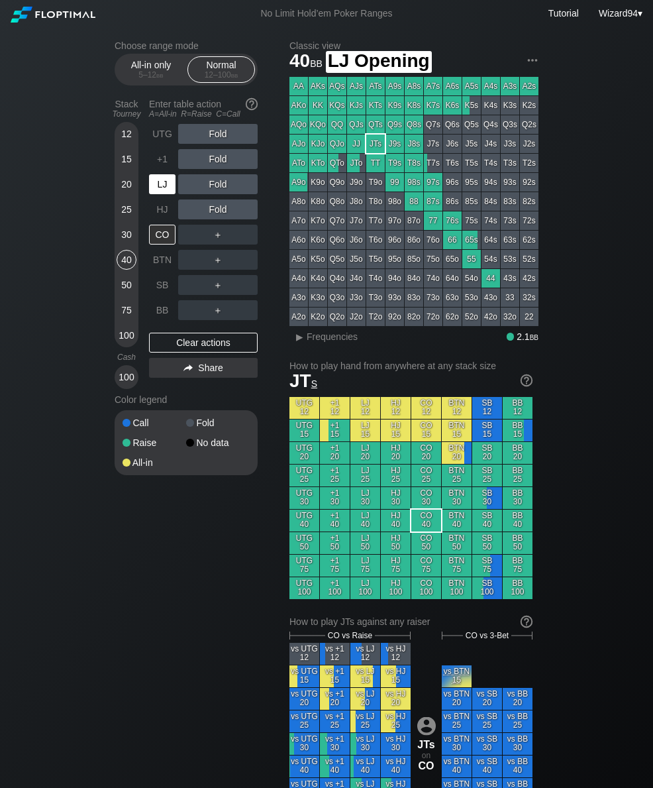
click at [151, 190] on div "LJ" at bounding box center [162, 184] width 26 height 20
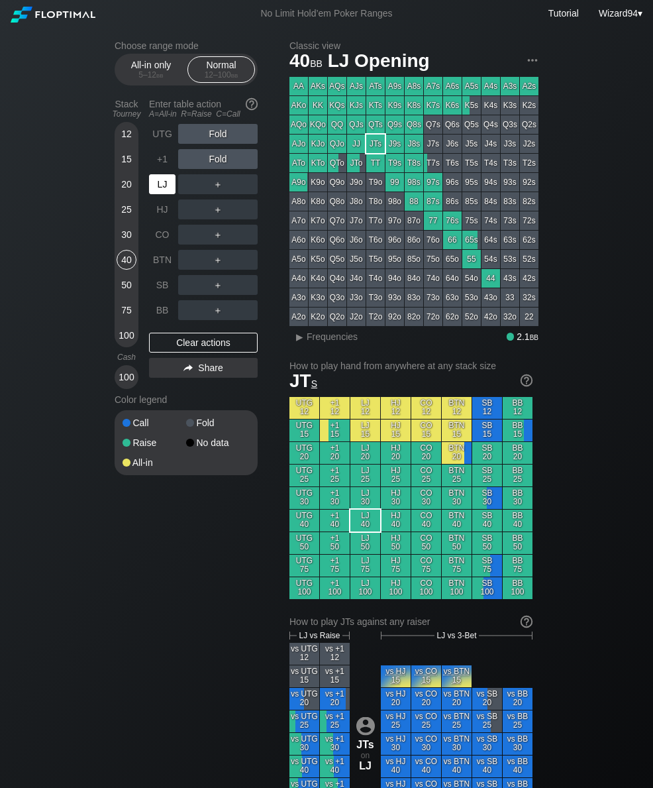
click at [157, 193] on div "LJ" at bounding box center [162, 184] width 26 height 20
click at [121, 138] on div "12" at bounding box center [127, 134] width 20 height 20
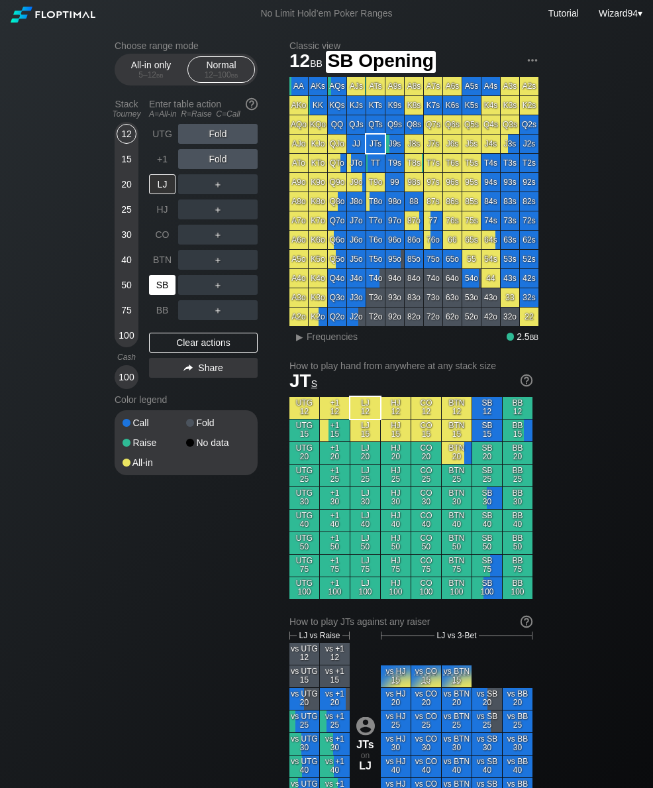
click at [156, 289] on div "SB" at bounding box center [162, 285] width 26 height 20
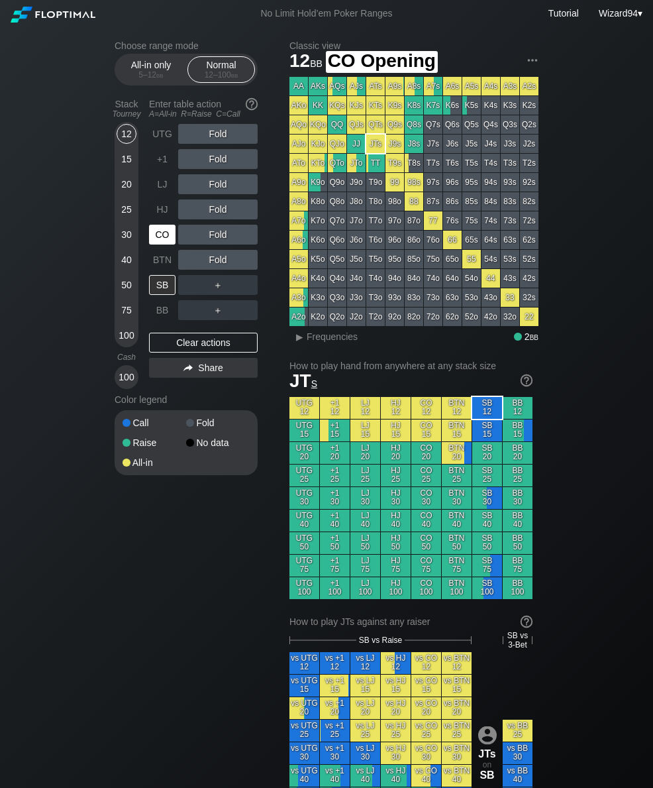
click at [158, 235] on div "CO" at bounding box center [162, 235] width 26 height 20
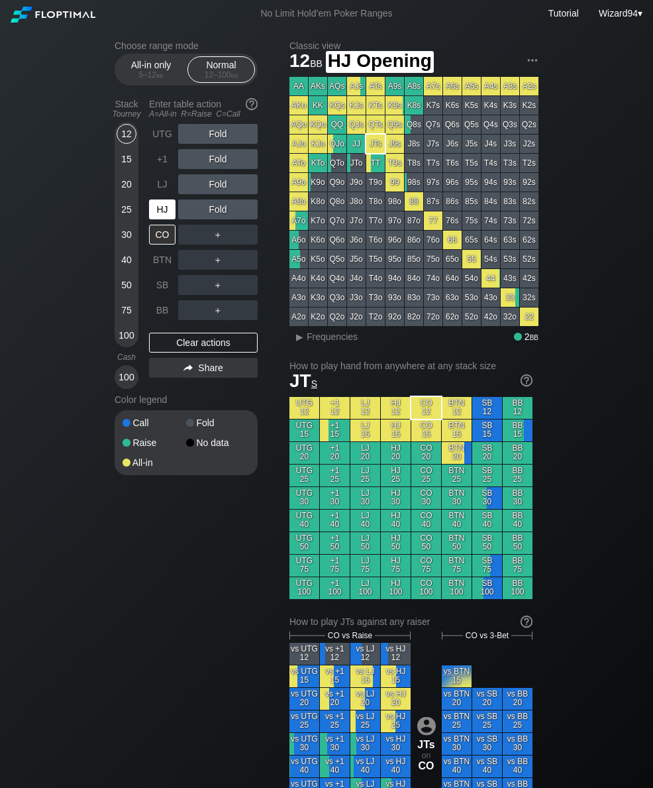
click at [159, 211] on div "HJ" at bounding box center [162, 209] width 26 height 20
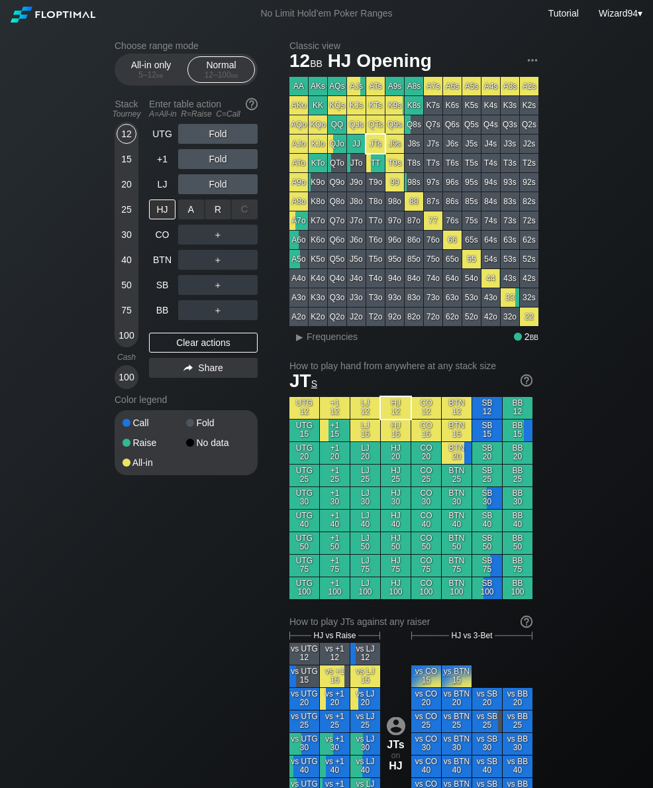
click at [188, 215] on div "A ✕" at bounding box center [191, 209] width 26 height 20
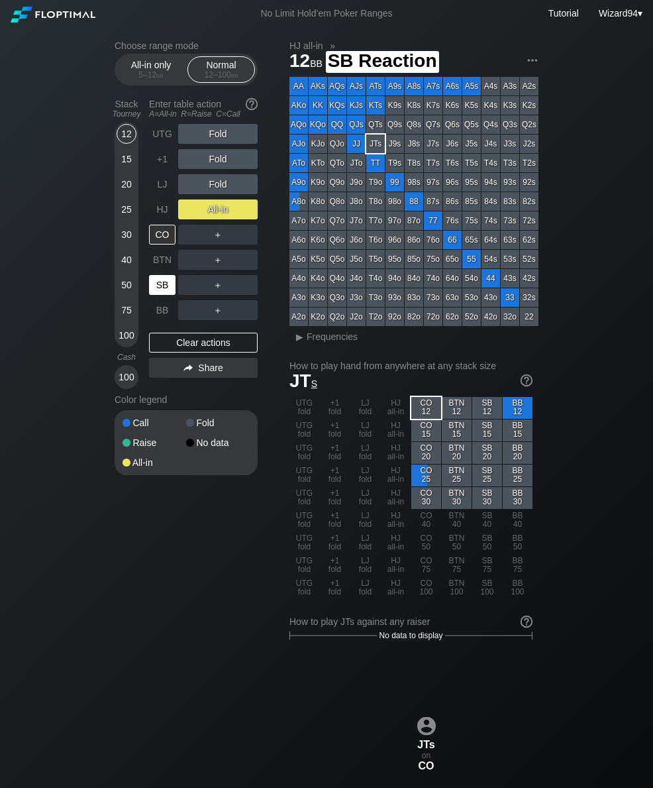
click at [157, 285] on div "SB" at bounding box center [162, 285] width 26 height 20
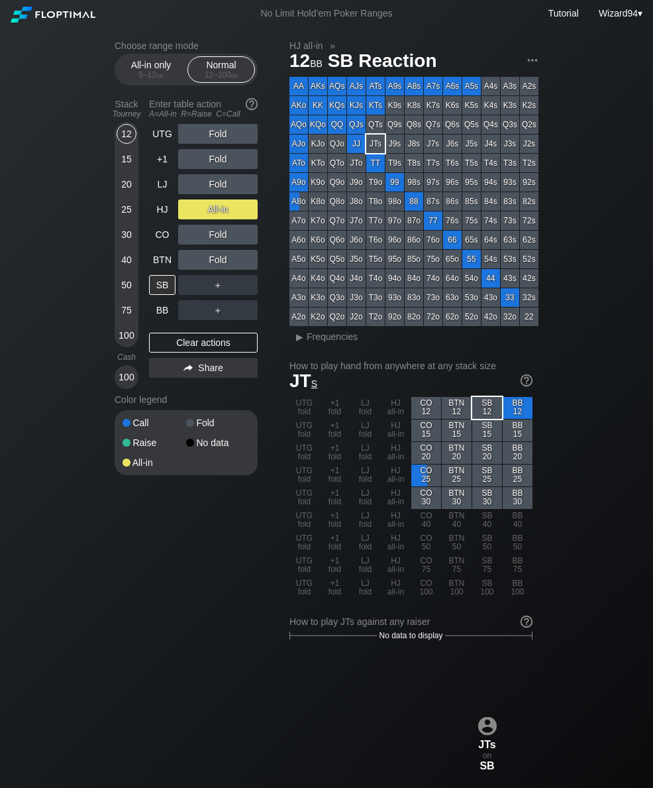
click at [142, 72] on div "All-in only 5 – 12 bb" at bounding box center [151, 69] width 61 height 25
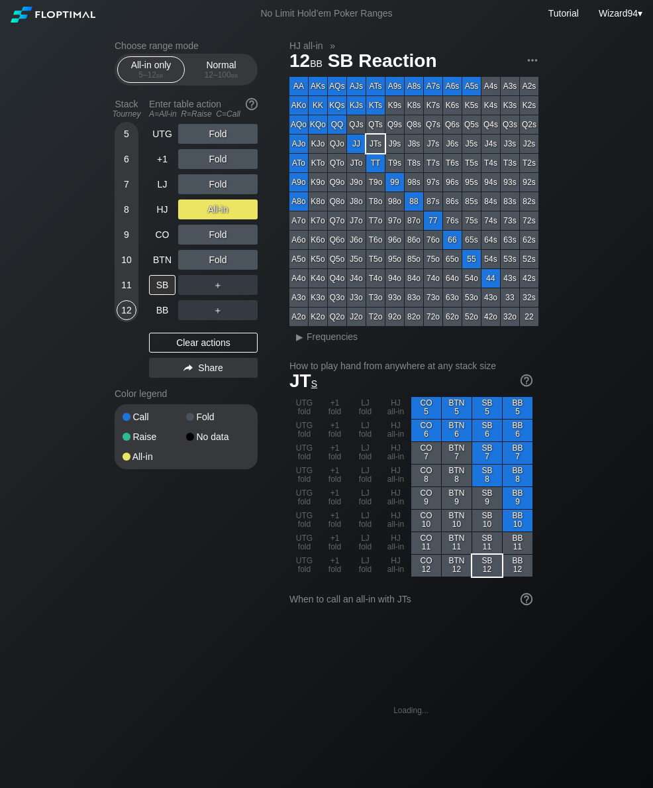
click at [119, 283] on div "11" at bounding box center [127, 285] width 20 height 20
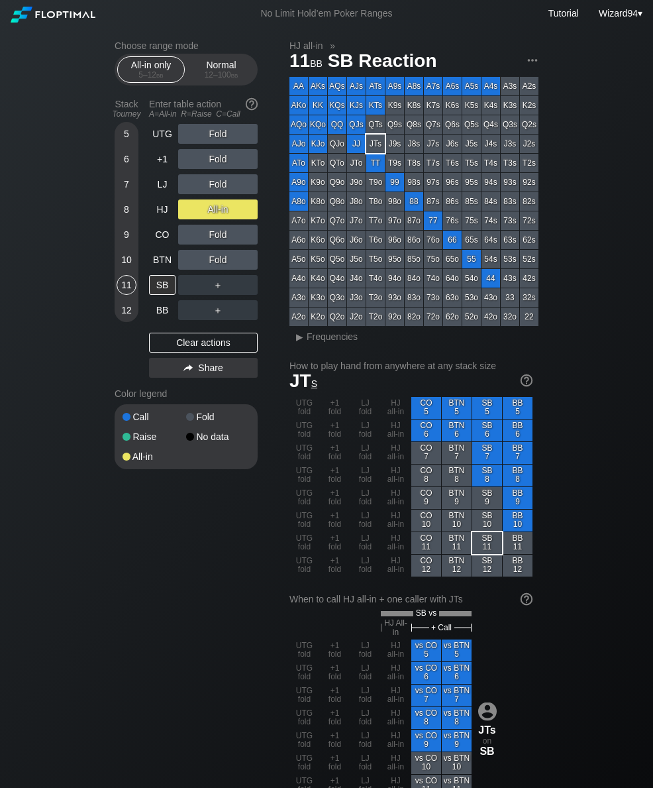
click at [121, 270] on div "10" at bounding box center [127, 260] width 20 height 20
click at [223, 68] on div "Normal 12 – 100 bb" at bounding box center [221, 69] width 61 height 25
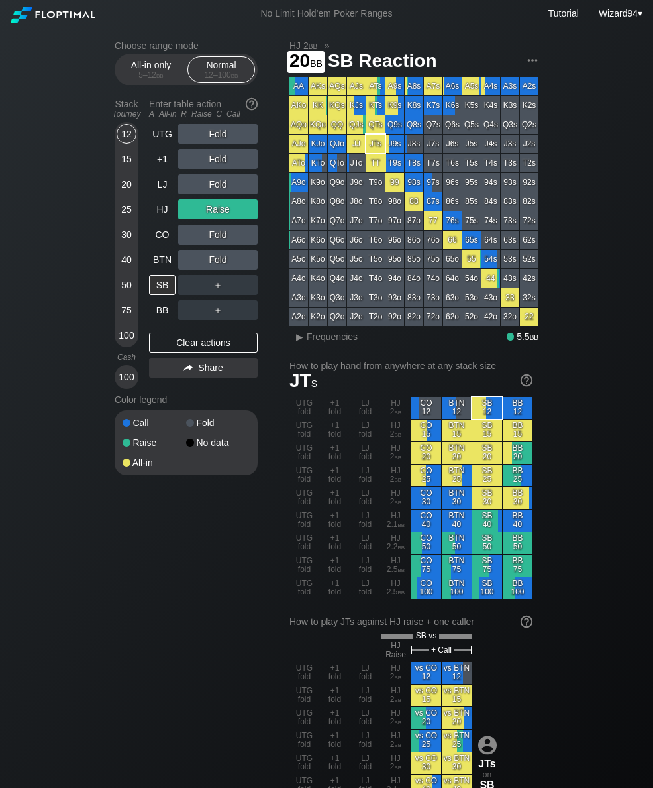
click at [121, 194] on div "20" at bounding box center [127, 184] width 20 height 20
click at [154, 219] on div "HJ" at bounding box center [162, 209] width 26 height 20
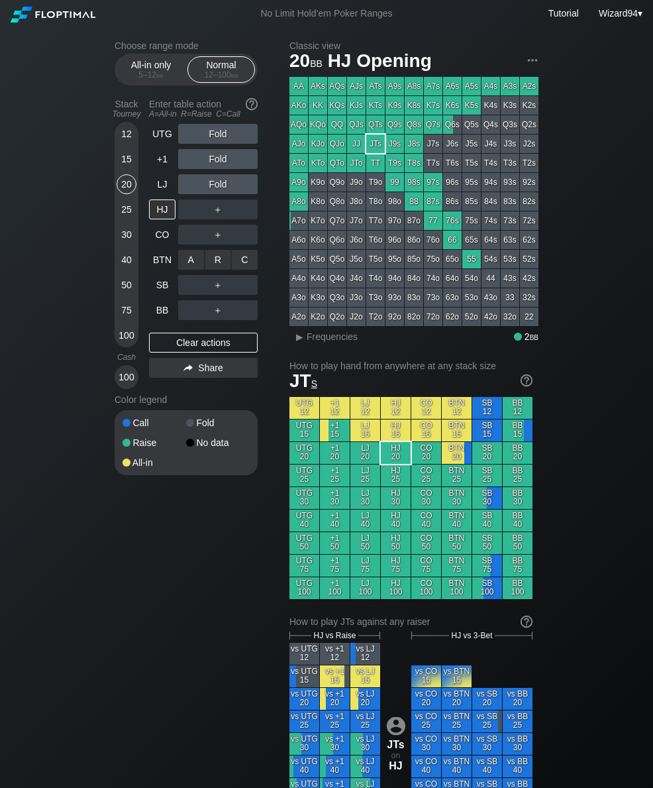
click at [206, 270] on div "R ✕" at bounding box center [218, 260] width 26 height 20
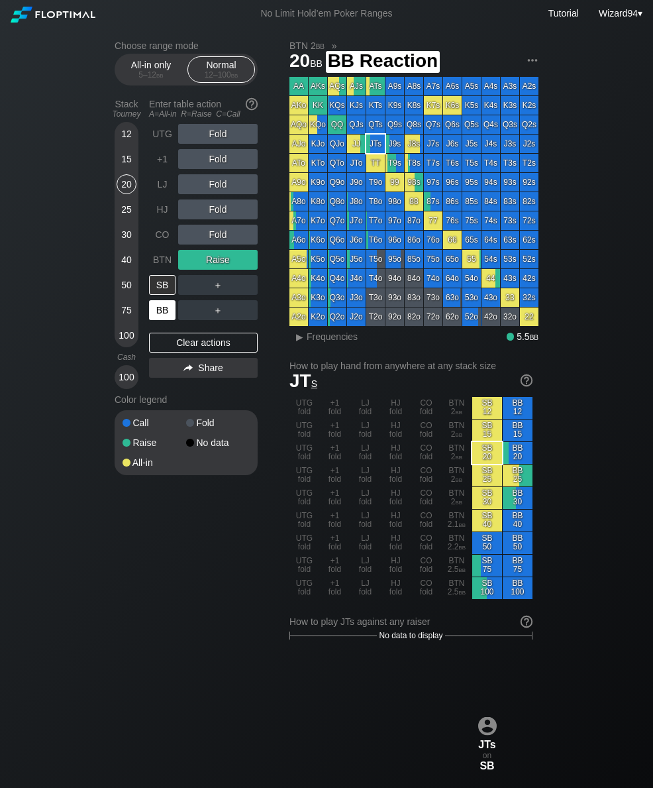
click at [166, 315] on div "BB" at bounding box center [162, 310] width 26 height 20
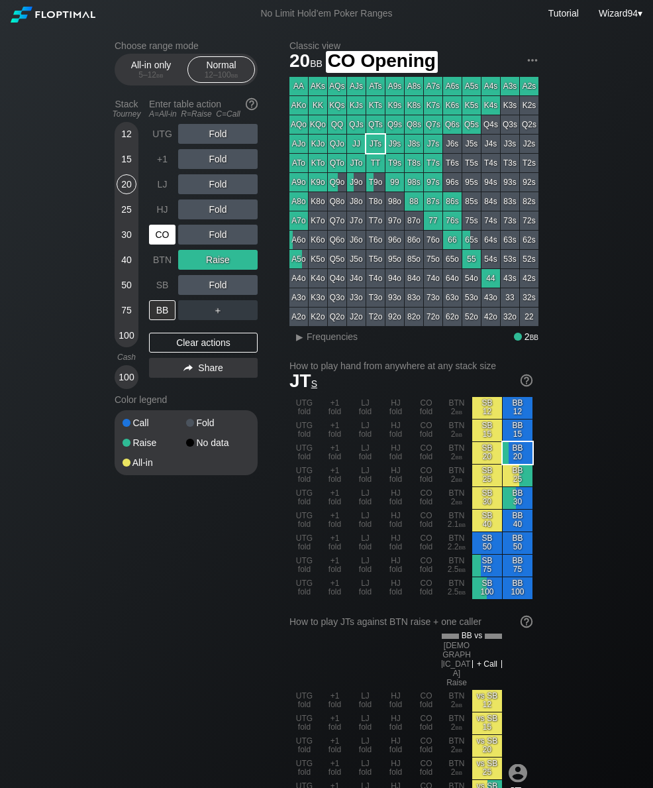
click at [162, 242] on div "CO" at bounding box center [162, 235] width 26 height 20
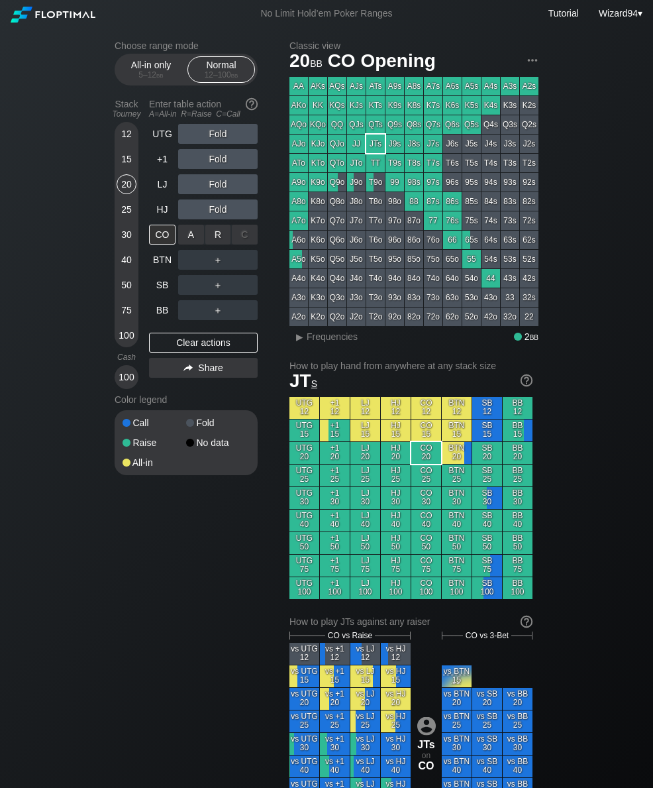
click at [218, 242] on div "R ✕" at bounding box center [218, 235] width 26 height 20
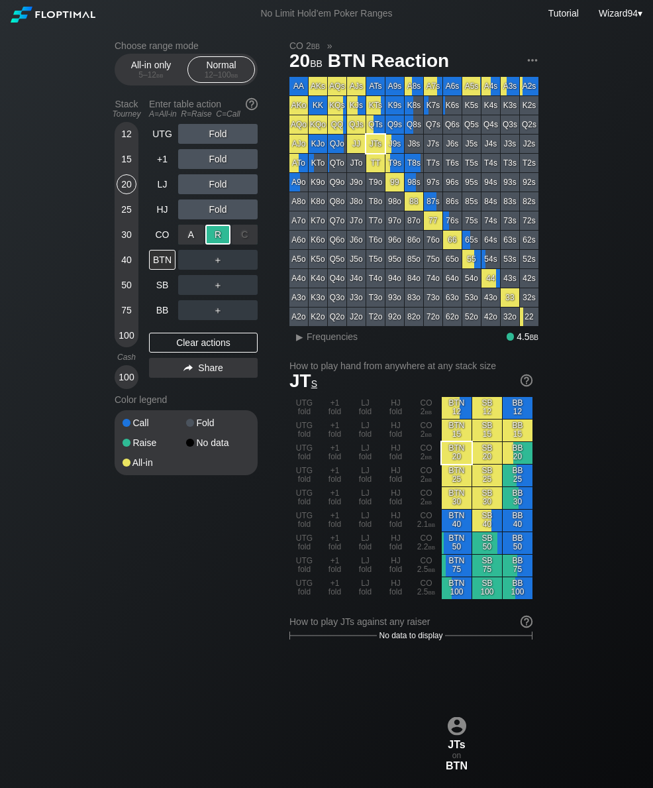
click at [164, 295] on div "SB" at bounding box center [162, 285] width 26 height 20
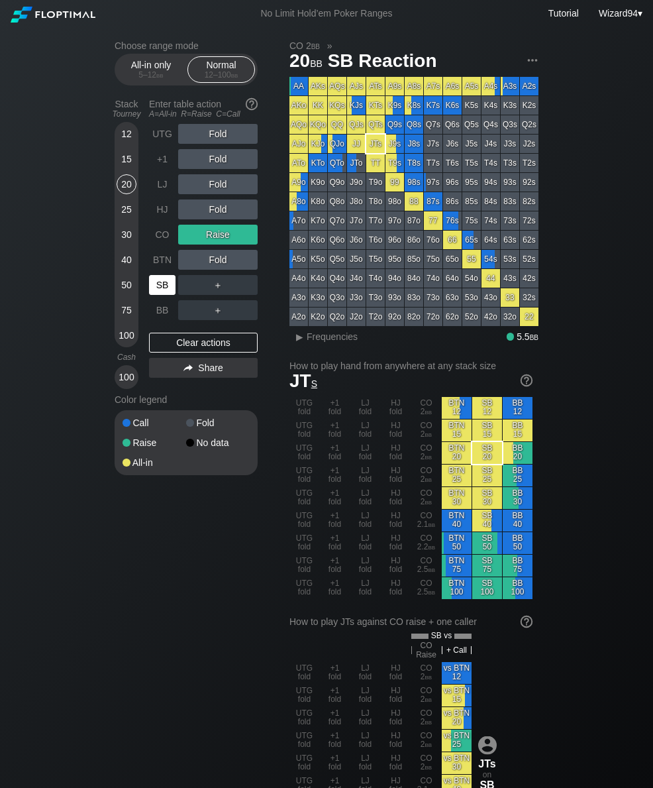
click at [121, 219] on div "25" at bounding box center [127, 209] width 20 height 20
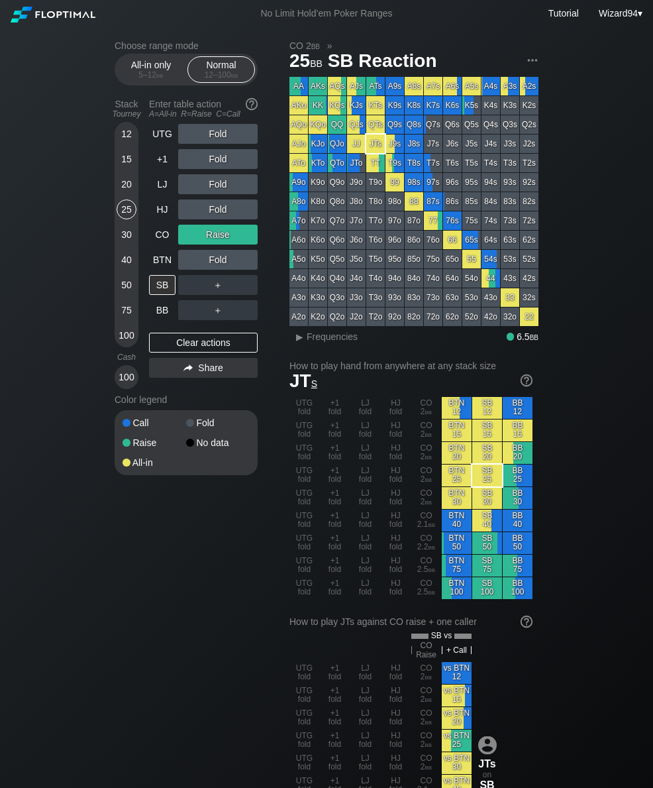
click at [158, 244] on div "CO" at bounding box center [162, 235] width 26 height 20
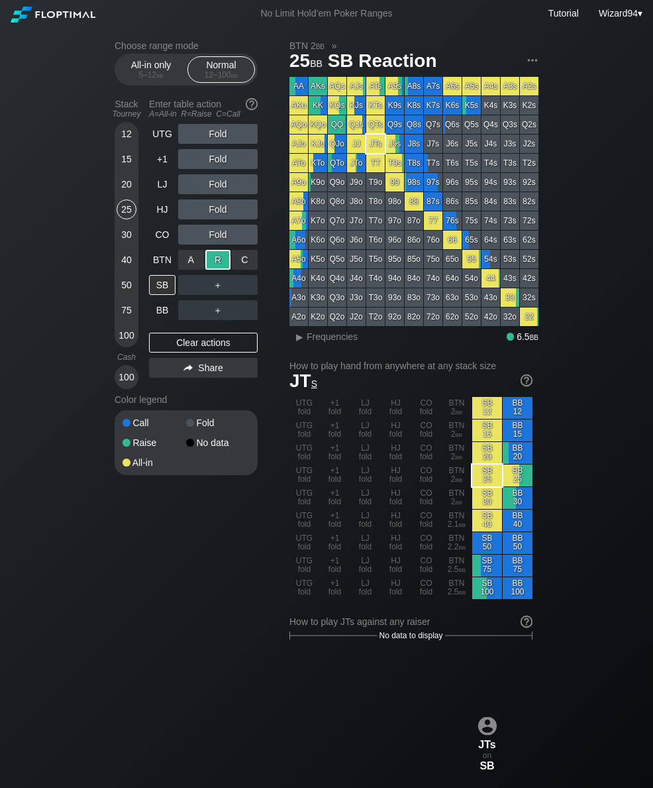
click at [130, 241] on div "30" at bounding box center [127, 235] width 20 height 20
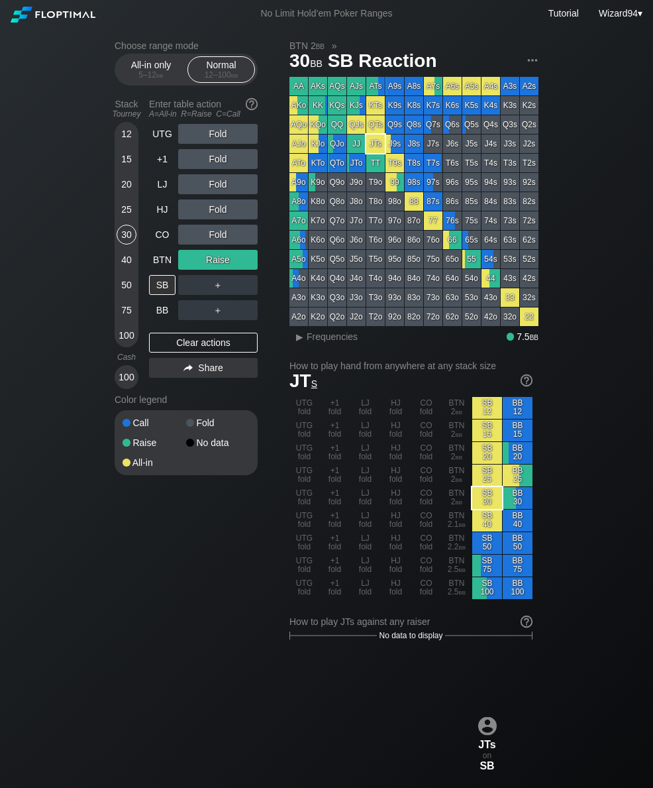
click at [126, 213] on div "25" at bounding box center [127, 209] width 20 height 20
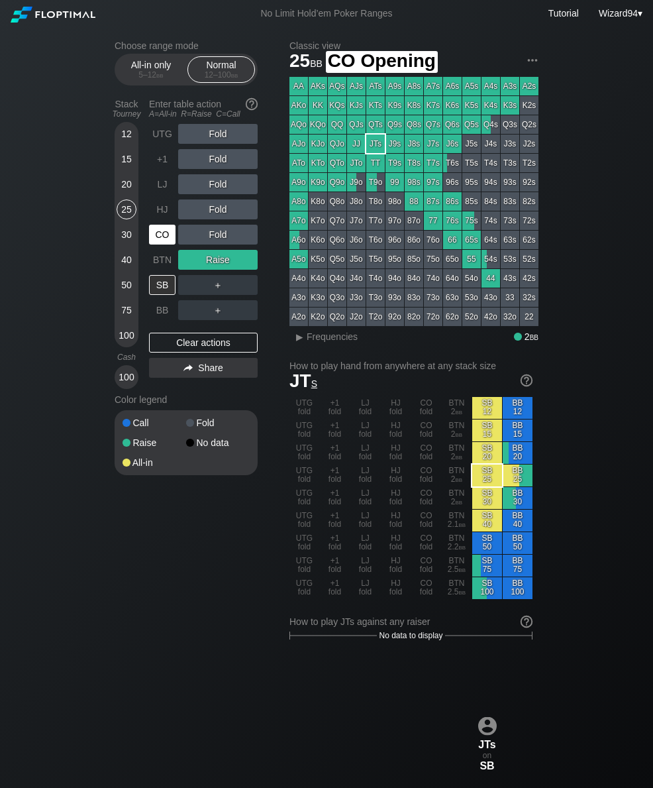
click at [160, 235] on div "CO" at bounding box center [162, 235] width 26 height 20
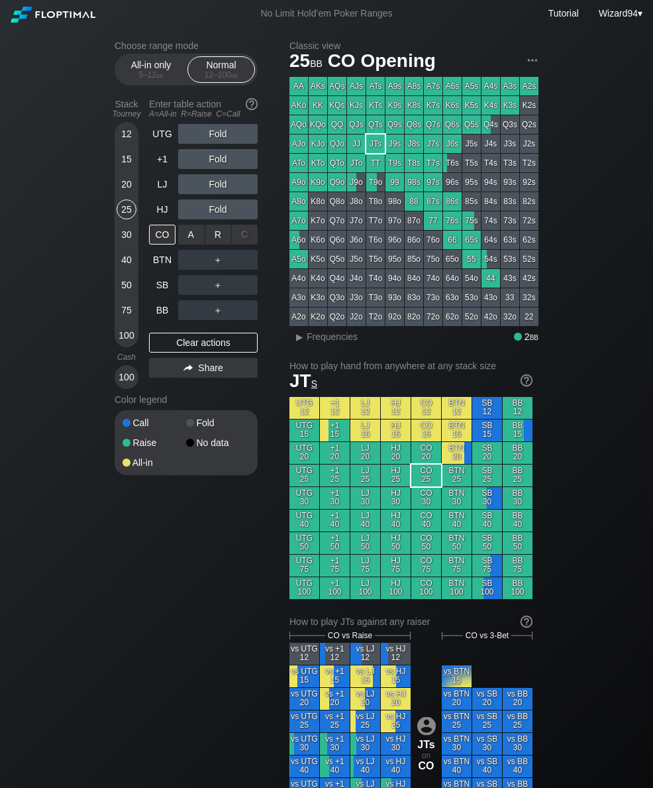
click at [215, 234] on div "R ✕" at bounding box center [218, 235] width 26 height 20
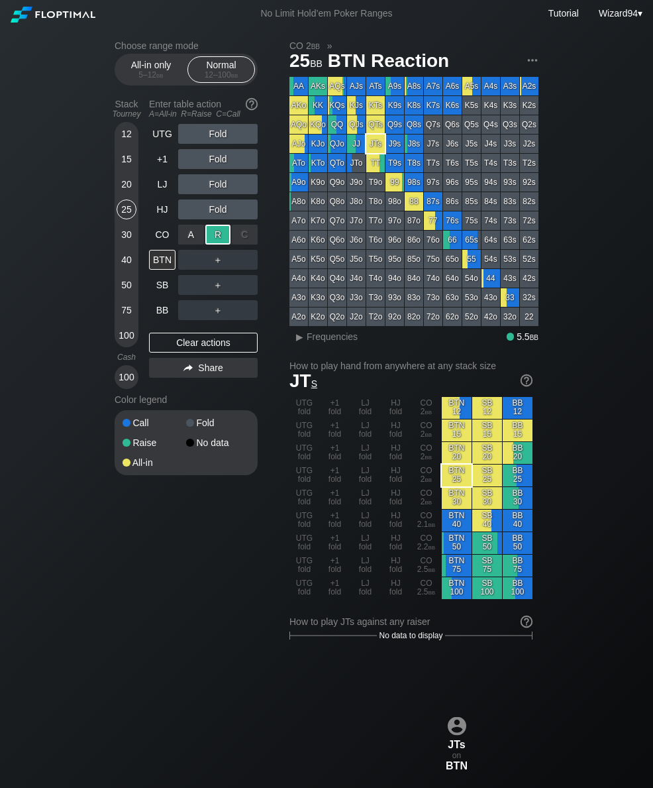
click at [168, 309] on div "BB" at bounding box center [162, 310] width 26 height 20
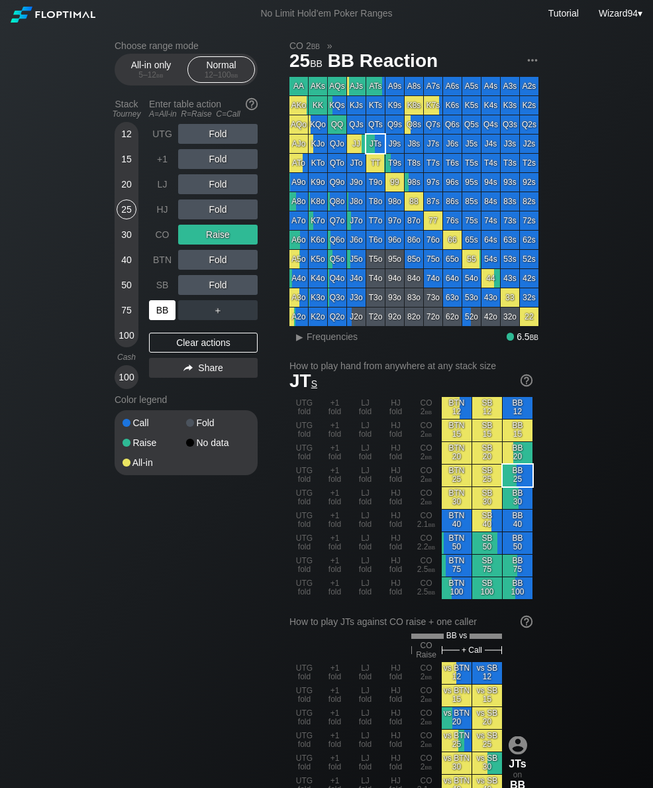
click at [130, 225] on div "25" at bounding box center [127, 211] width 20 height 25
click at [127, 244] on div "30" at bounding box center [127, 235] width 20 height 20
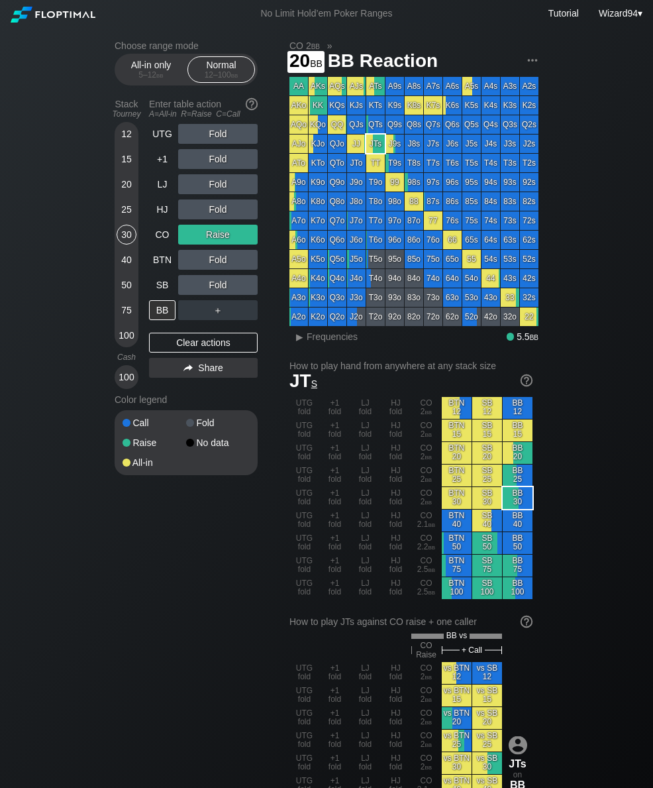
click at [124, 181] on div "20" at bounding box center [127, 184] width 20 height 20
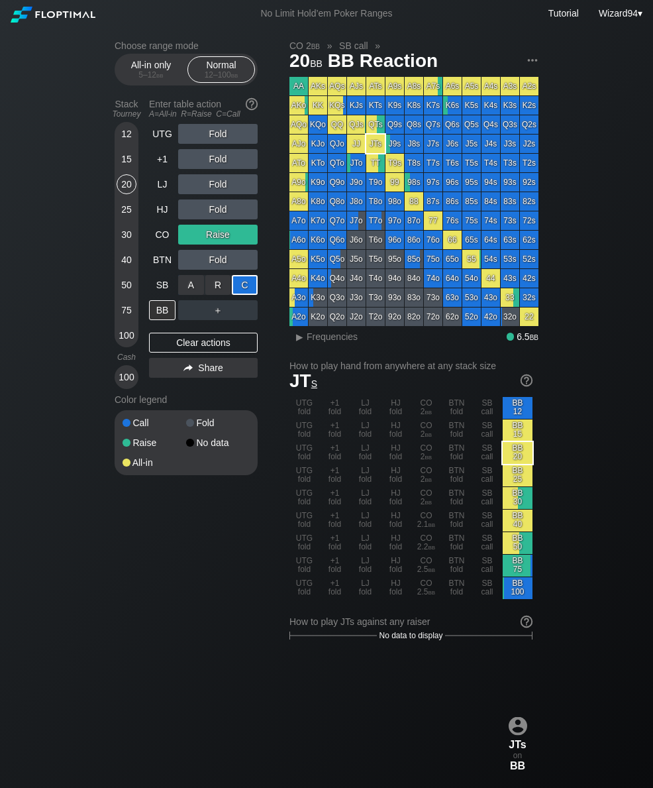
click at [127, 213] on div "25" at bounding box center [127, 209] width 20 height 20
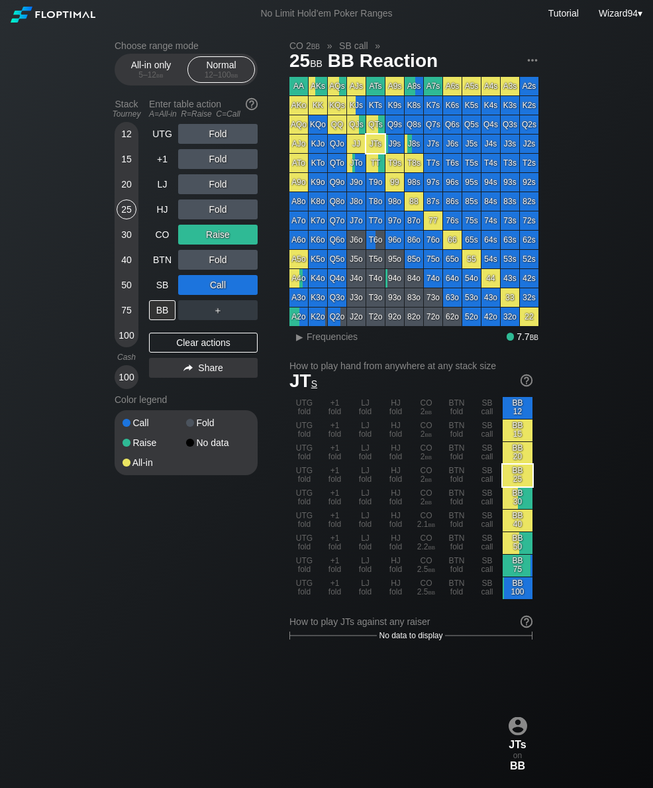
click at [159, 192] on div "LJ" at bounding box center [162, 184] width 26 height 20
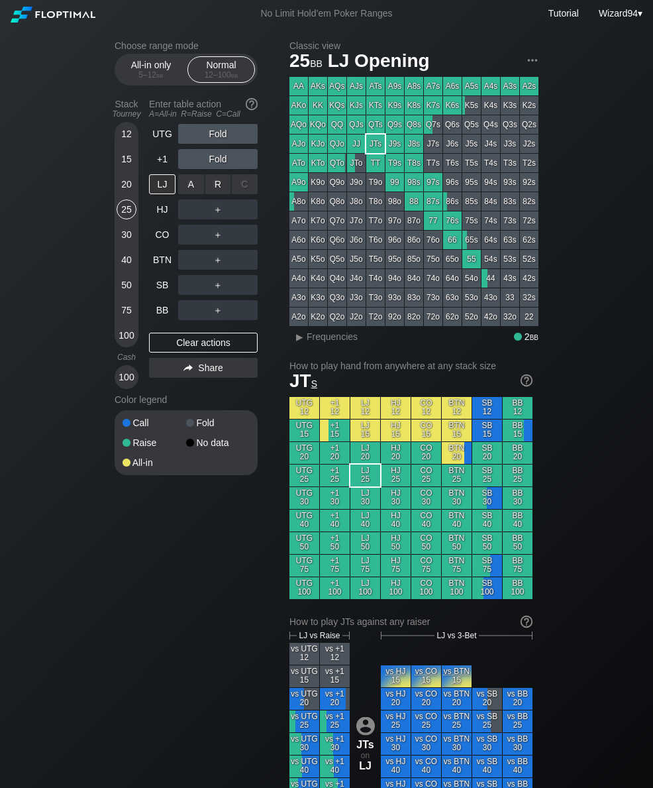
click at [219, 193] on div "R ✕" at bounding box center [218, 184] width 26 height 20
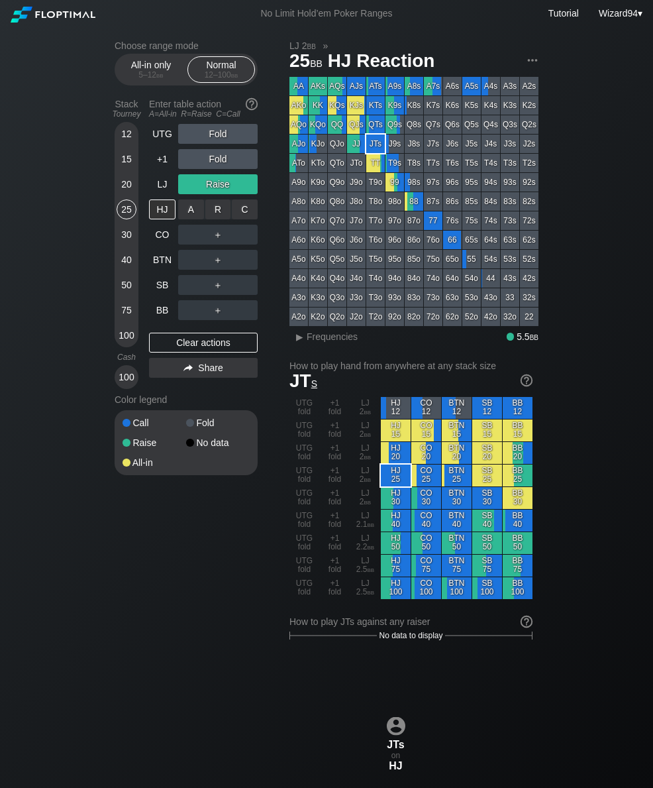
click at [246, 217] on div "C ✕" at bounding box center [245, 209] width 26 height 20
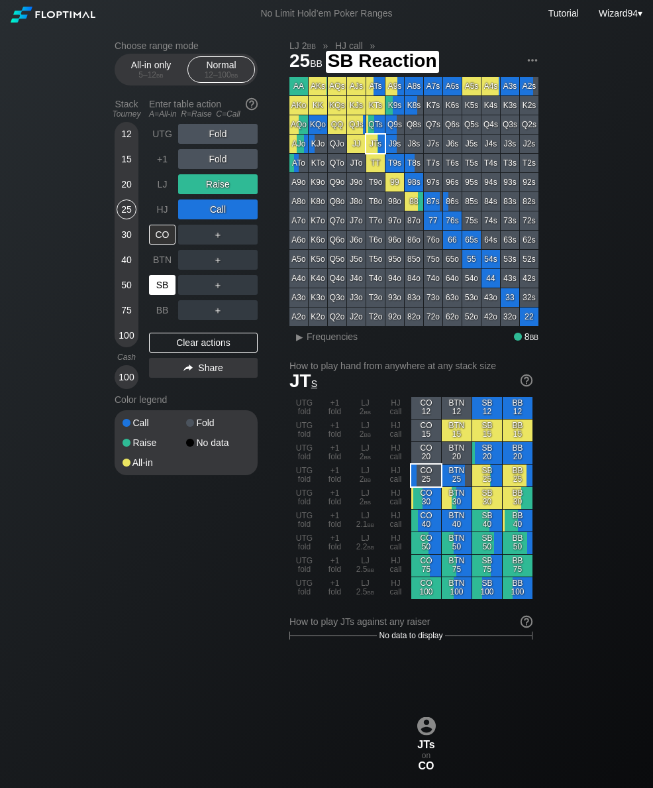
click at [160, 287] on div "SB" at bounding box center [162, 285] width 26 height 20
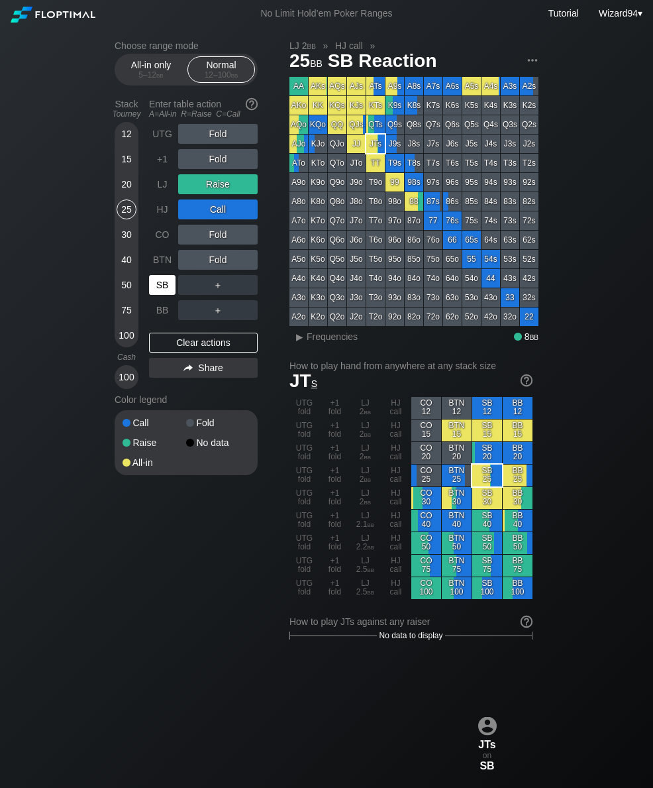
click at [127, 163] on div "15" at bounding box center [127, 159] width 20 height 20
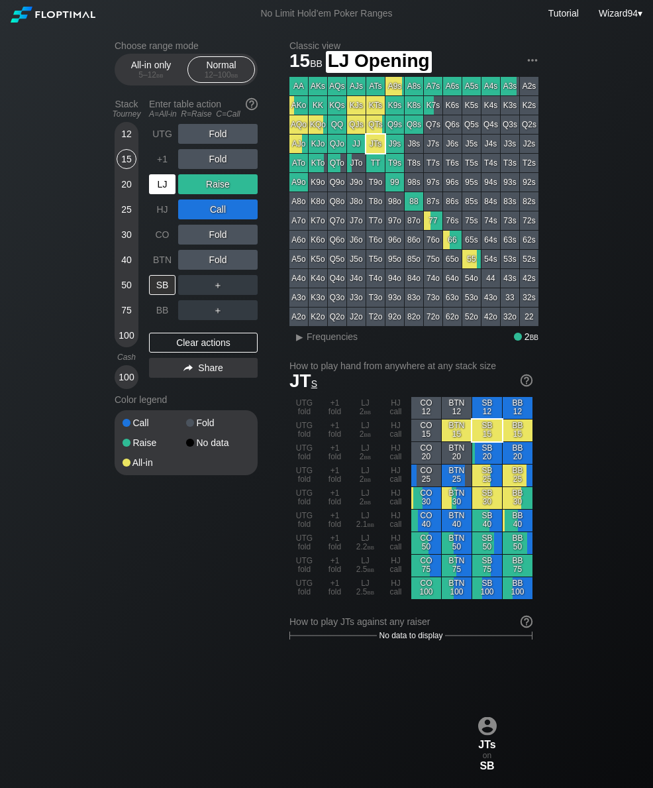
click at [167, 192] on div "LJ" at bounding box center [162, 184] width 26 height 20
click at [166, 192] on div "LJ" at bounding box center [162, 184] width 26 height 20
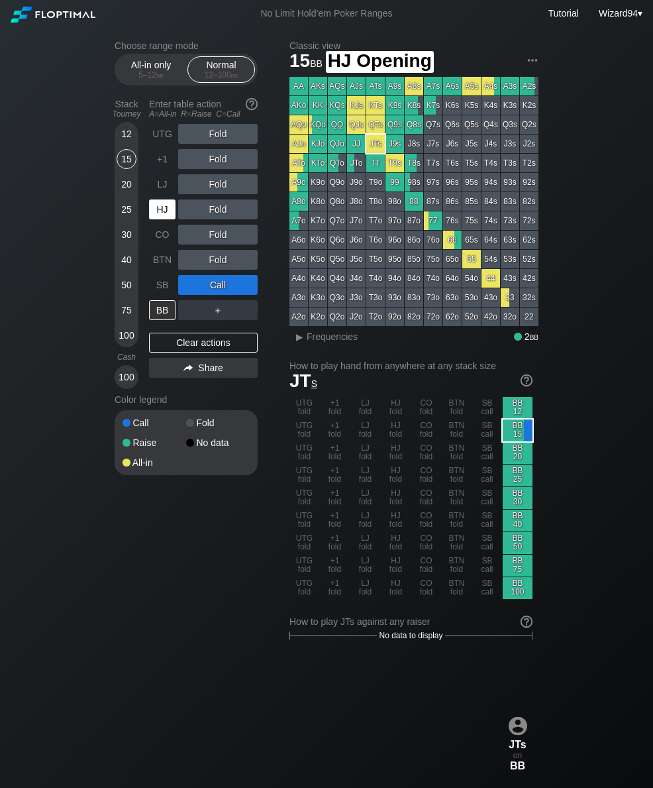
click at [161, 219] on div "HJ" at bounding box center [162, 209] width 26 height 20
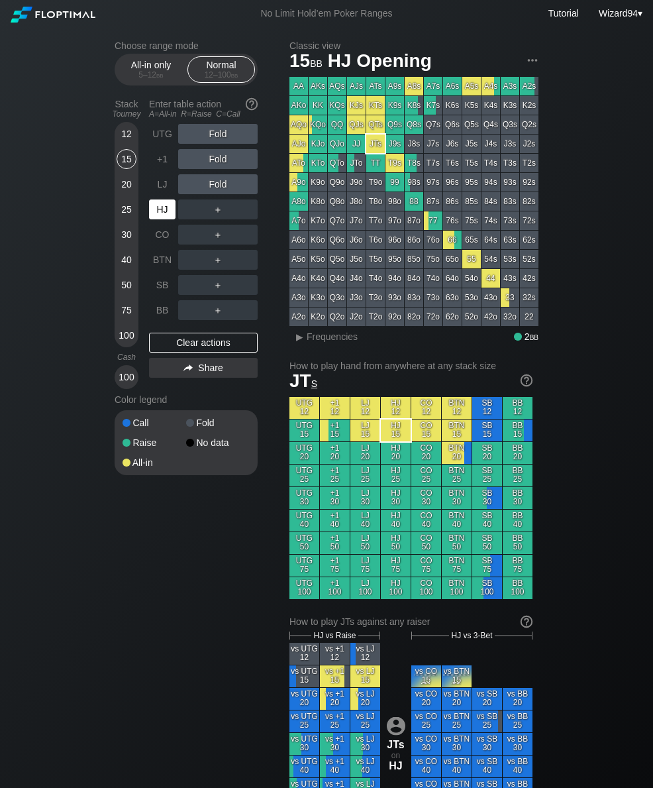
click at [159, 219] on div "HJ" at bounding box center [162, 209] width 26 height 20
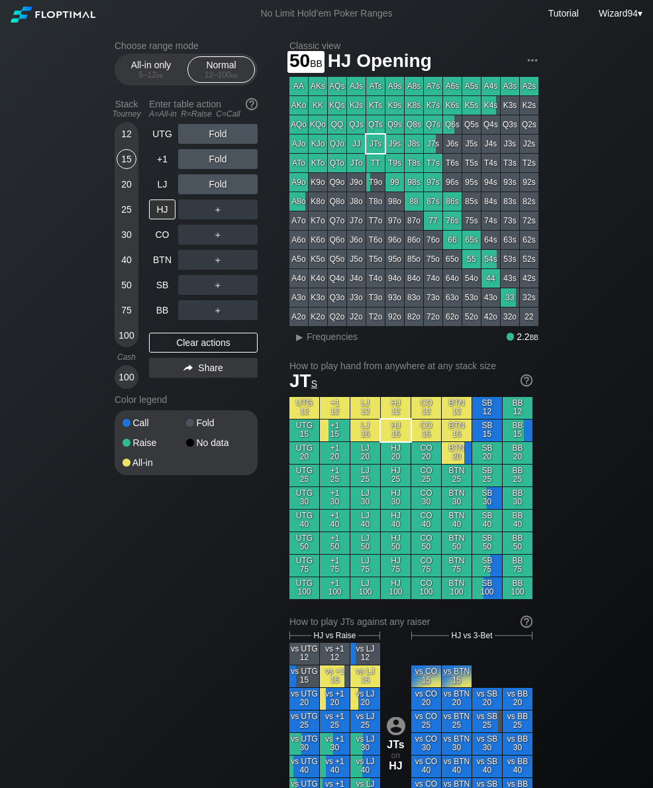
click at [121, 290] on div "50" at bounding box center [127, 285] width 20 height 20
click at [218, 260] on div "R ✕" at bounding box center [218, 260] width 26 height 20
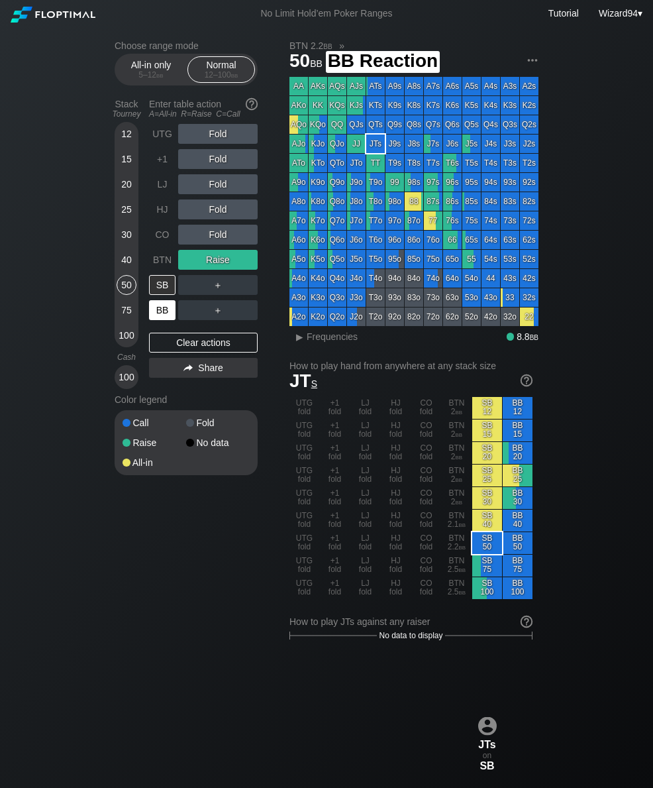
click at [163, 320] on div "BB" at bounding box center [162, 310] width 26 height 20
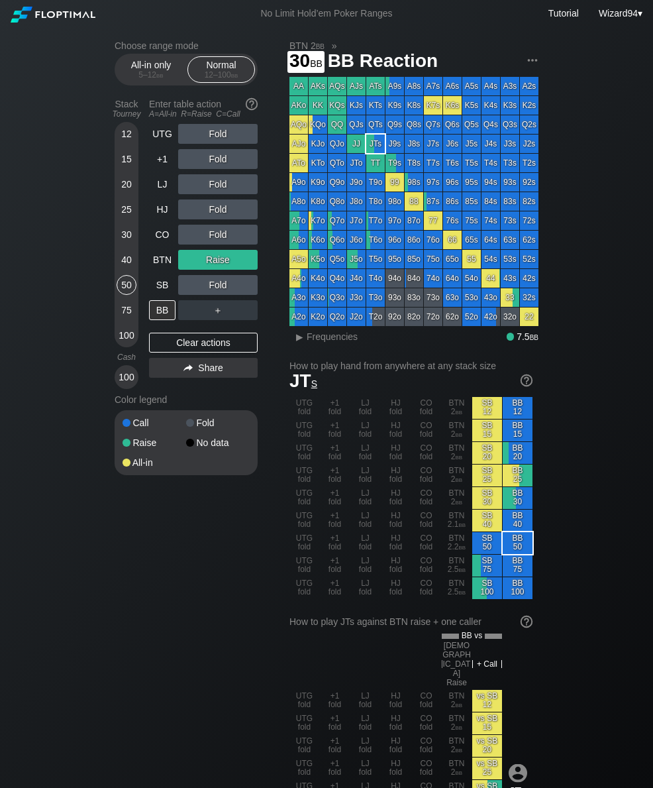
click at [127, 239] on div "30" at bounding box center [127, 235] width 20 height 20
click at [168, 260] on div "BTN" at bounding box center [162, 260] width 26 height 20
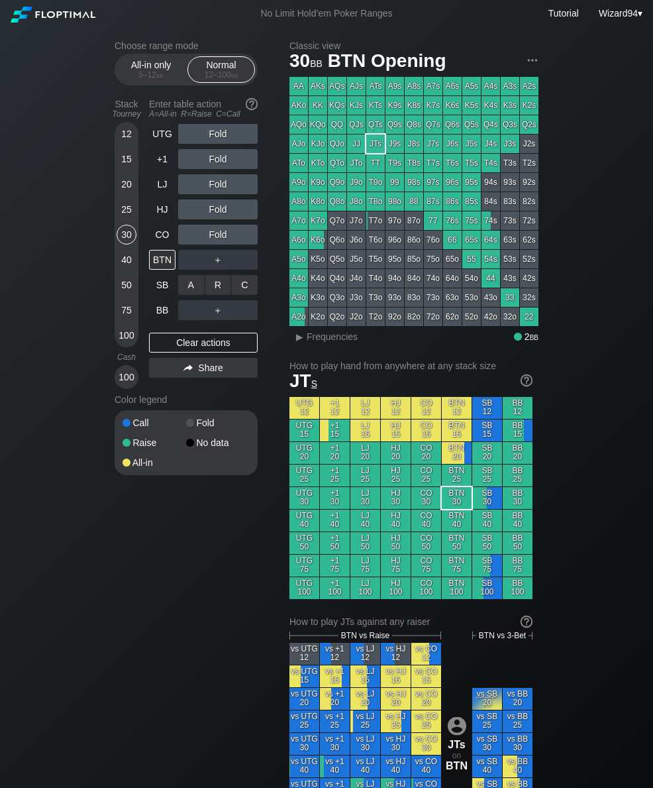
click at [236, 286] on div "C ✕" at bounding box center [245, 285] width 26 height 20
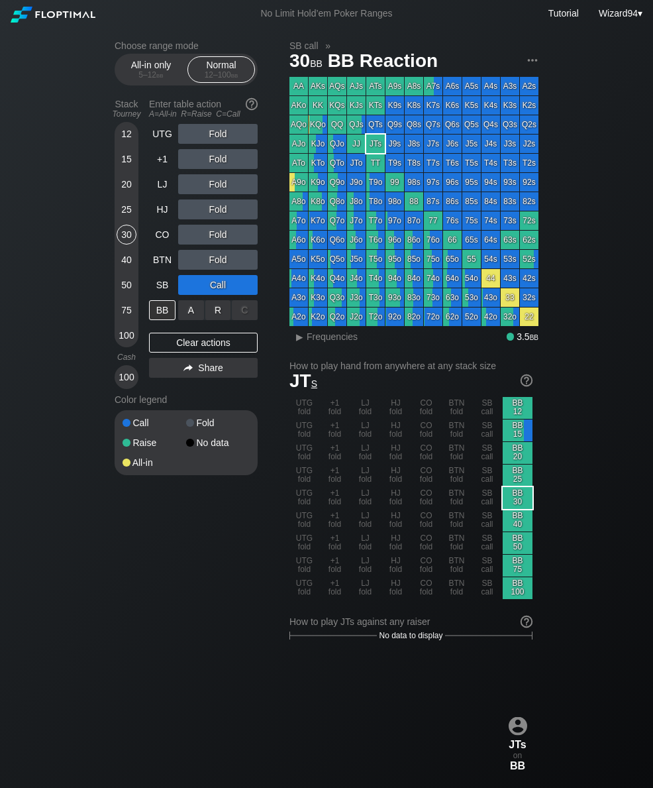
click at [213, 319] on div "R ✕" at bounding box center [218, 310] width 26 height 20
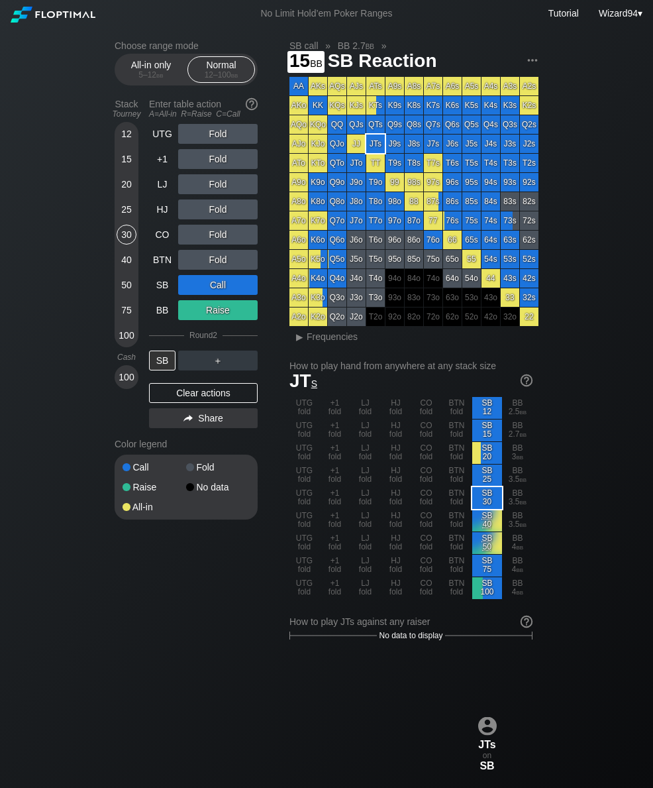
click at [123, 166] on div "15" at bounding box center [127, 159] width 20 height 20
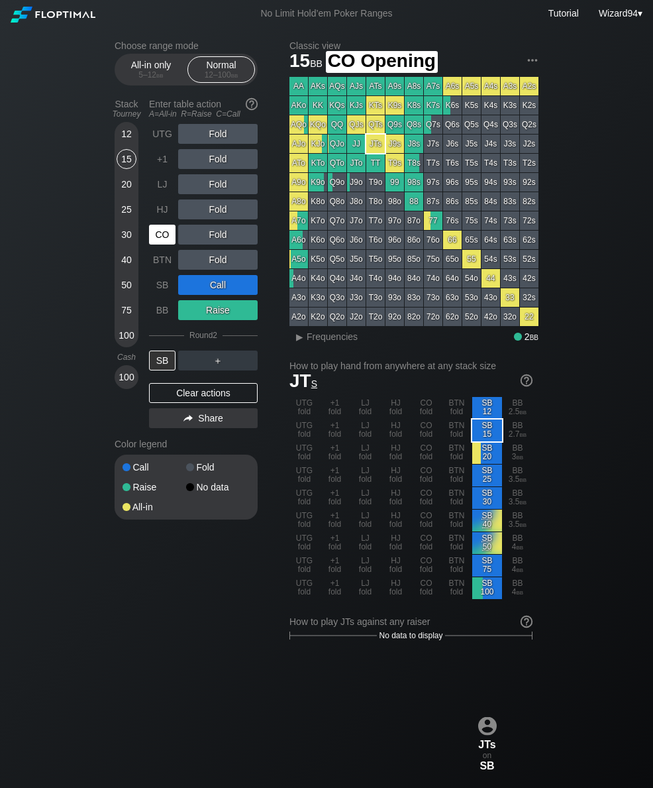
click at [162, 244] on div "CO" at bounding box center [162, 235] width 26 height 20
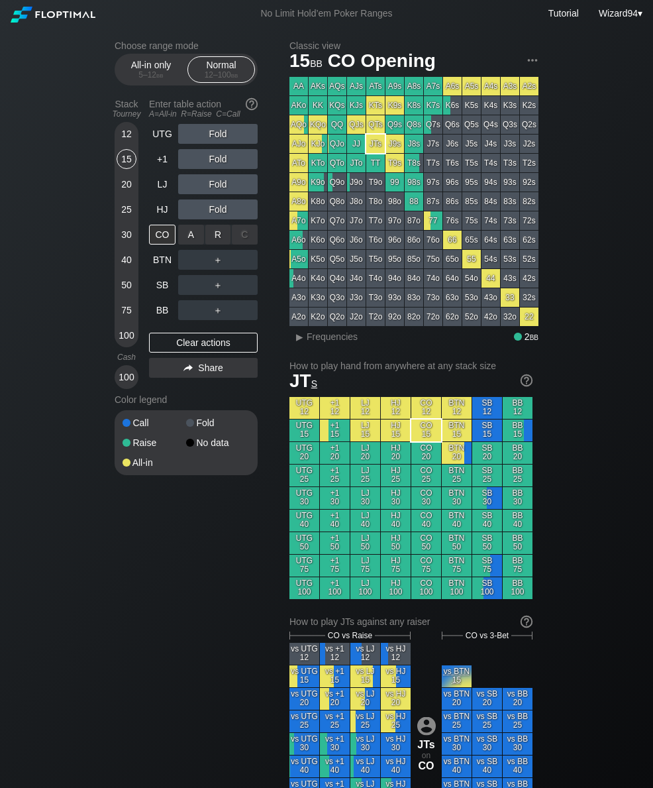
click at [193, 242] on div "A ✕" at bounding box center [191, 235] width 26 height 20
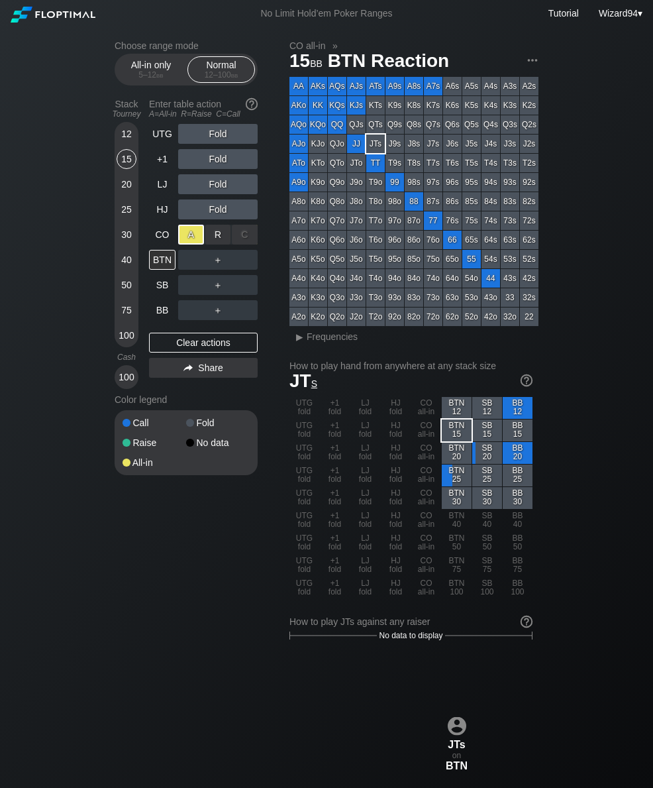
click at [156, 320] on div "BB" at bounding box center [162, 310] width 26 height 20
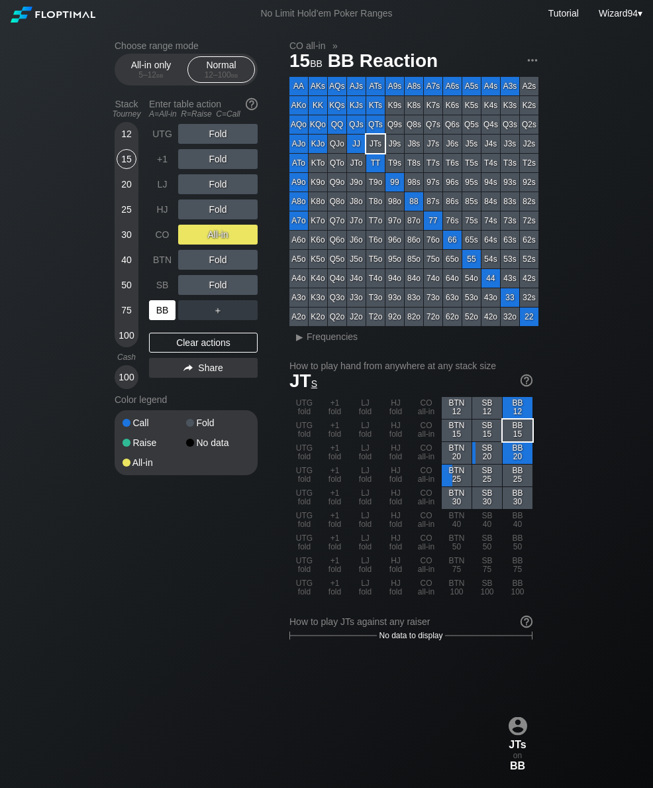
click at [170, 234] on div "CO" at bounding box center [162, 235] width 26 height 20
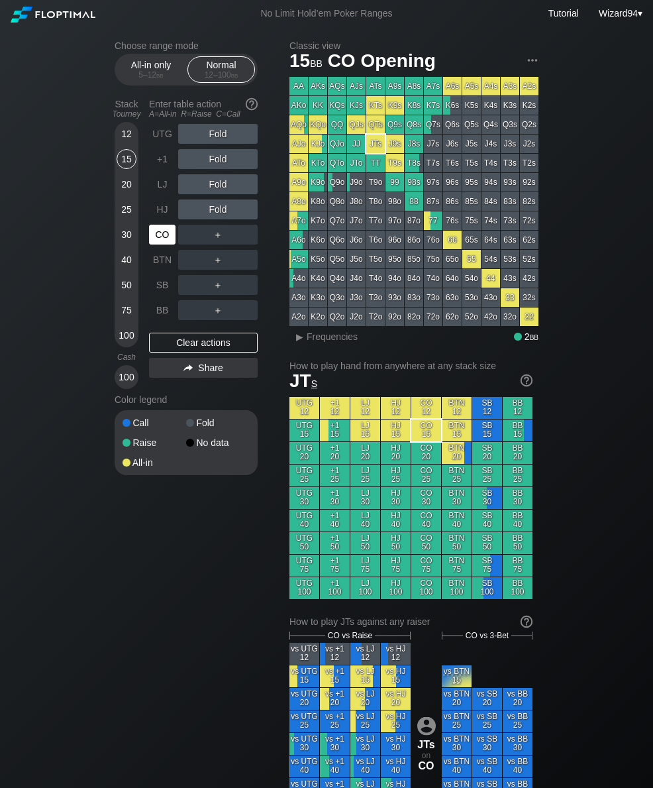
click at [160, 238] on div "CO" at bounding box center [162, 235] width 26 height 20
click at [130, 215] on div "25" at bounding box center [127, 209] width 20 height 20
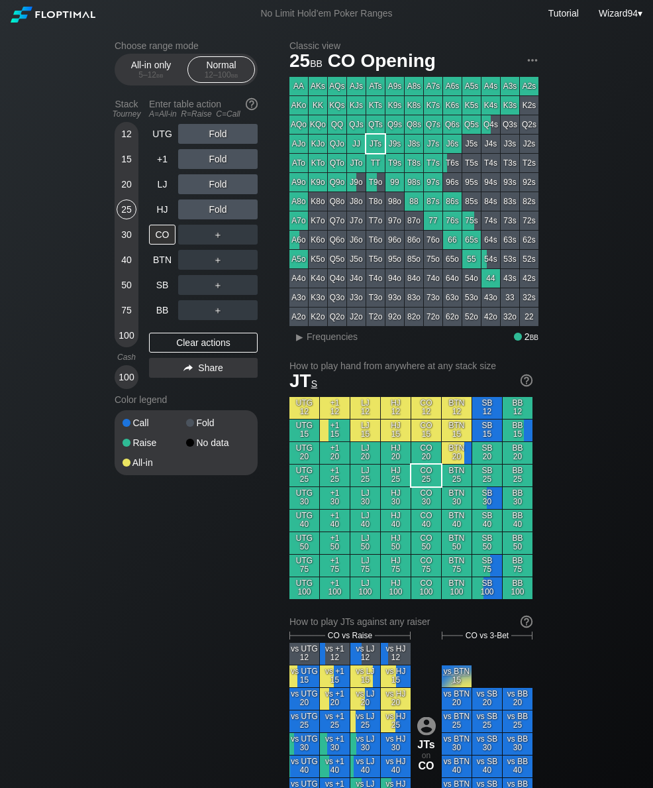
click at [159, 244] on div "CO" at bounding box center [162, 235] width 26 height 20
click at [128, 193] on div "20" at bounding box center [127, 184] width 20 height 20
click at [165, 295] on div "SB" at bounding box center [162, 285] width 26 height 20
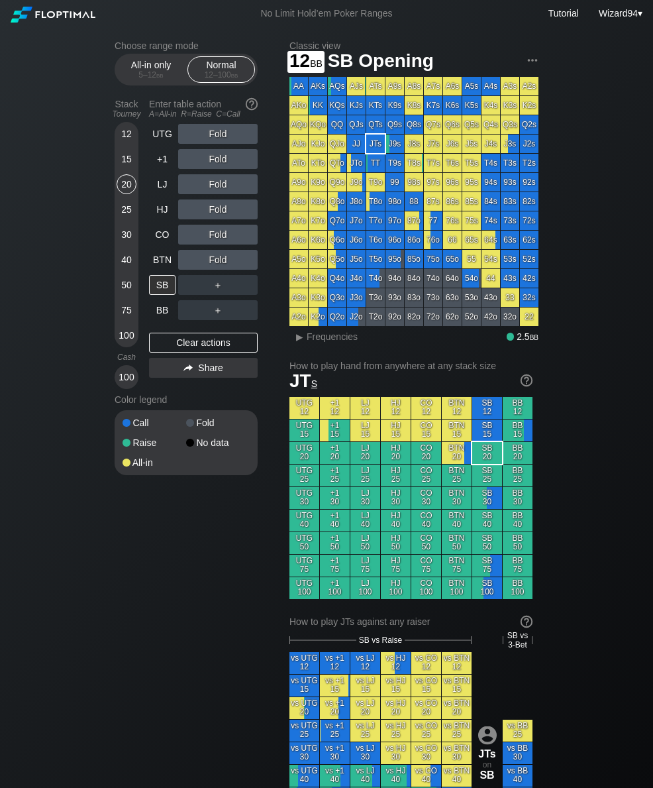
click at [125, 144] on div "12" at bounding box center [127, 134] width 20 height 20
click at [162, 219] on div "HJ" at bounding box center [162, 209] width 26 height 20
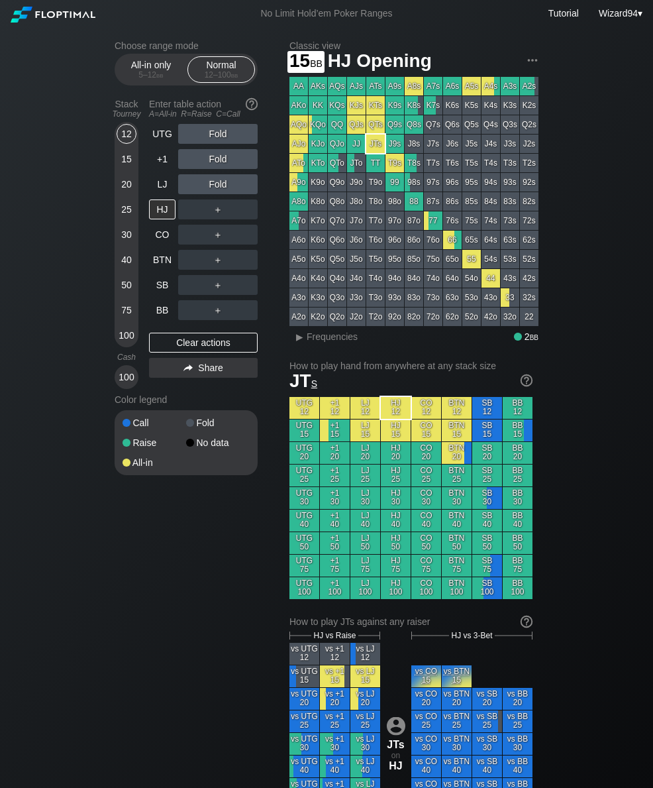
click at [128, 168] on div "15" at bounding box center [127, 159] width 20 height 20
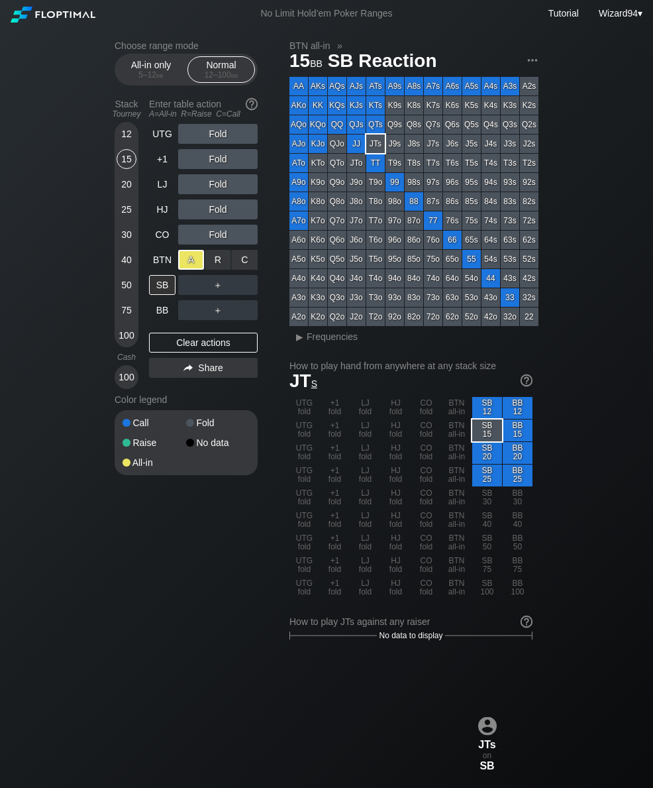
click at [168, 316] on div "BB" at bounding box center [162, 310] width 26 height 20
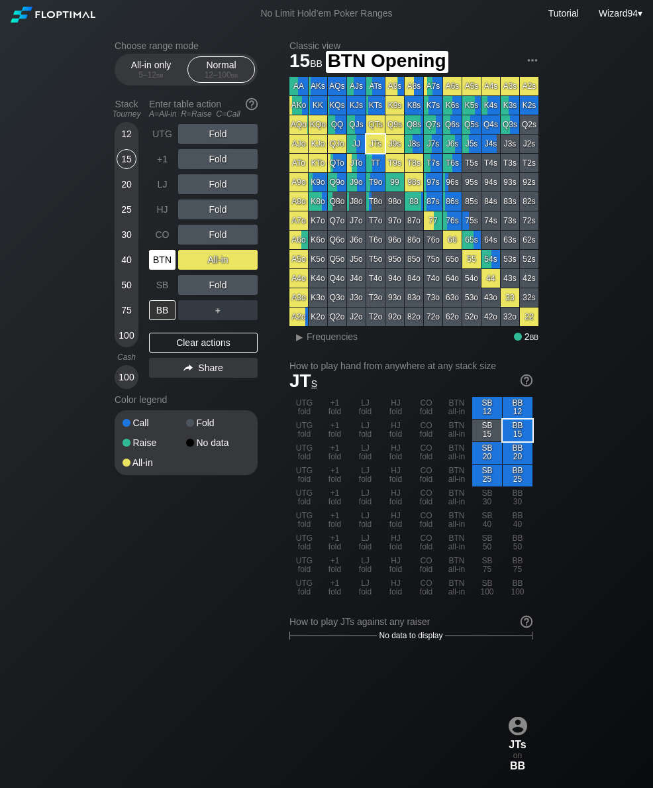
click at [168, 266] on div "BTN" at bounding box center [162, 260] width 26 height 20
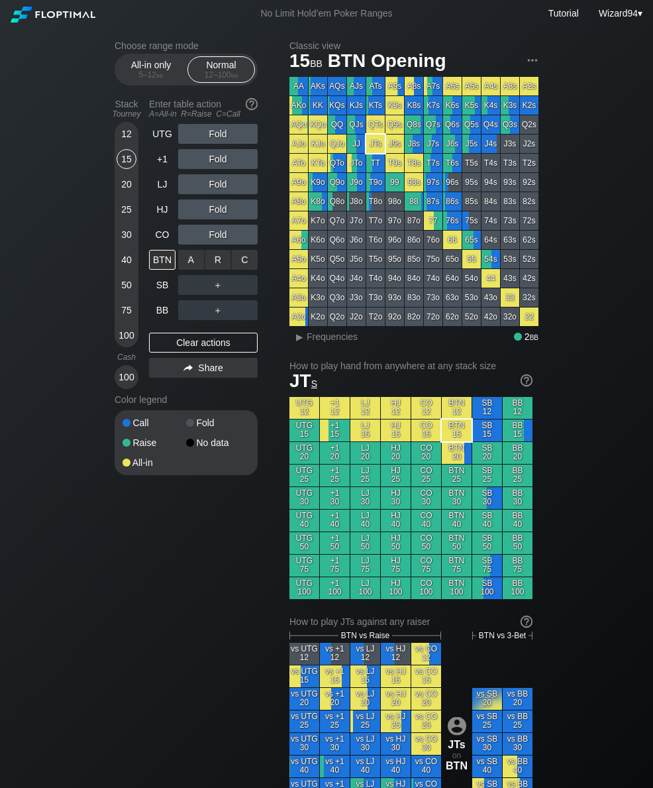
click at [216, 269] on div "R ✕" at bounding box center [218, 260] width 26 height 20
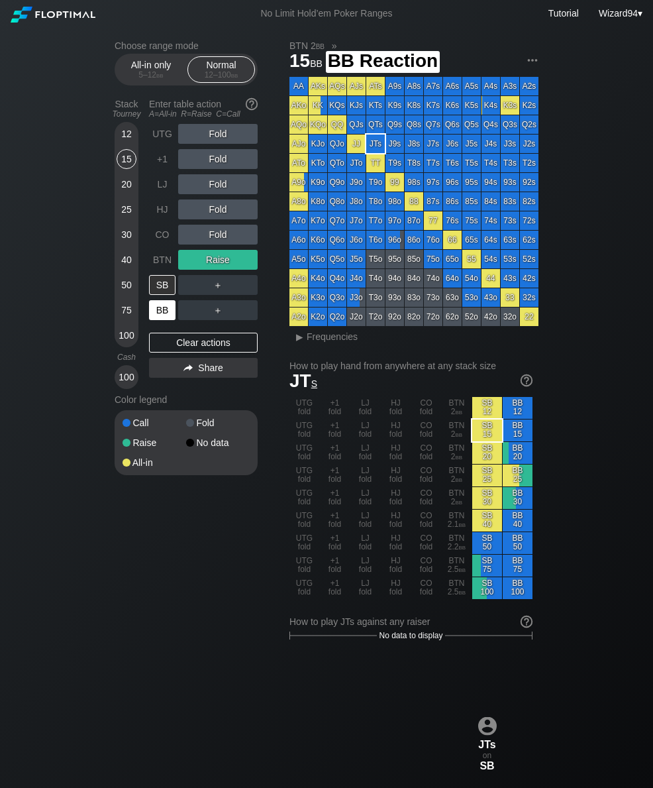
click at [159, 315] on div "BB" at bounding box center [162, 310] width 26 height 20
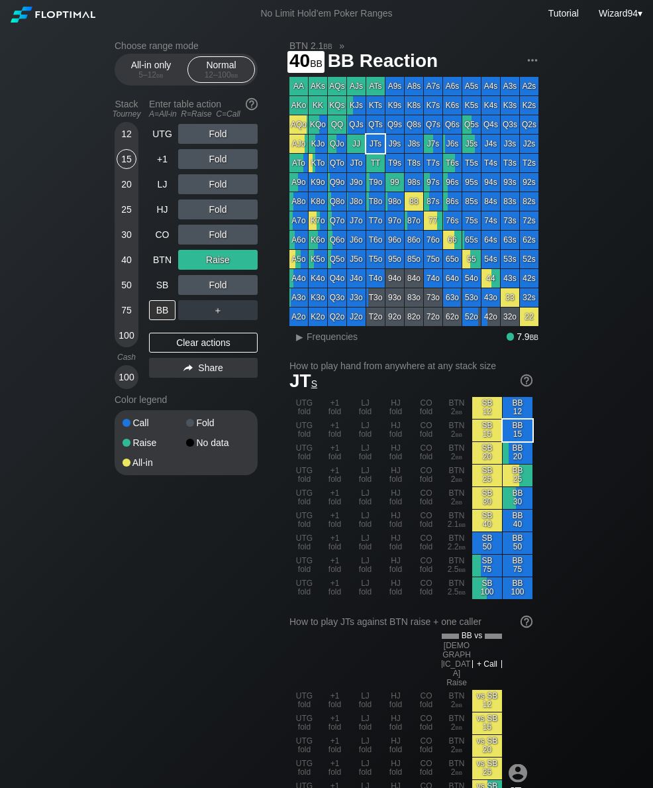
click at [126, 257] on div "40" at bounding box center [127, 260] width 20 height 20
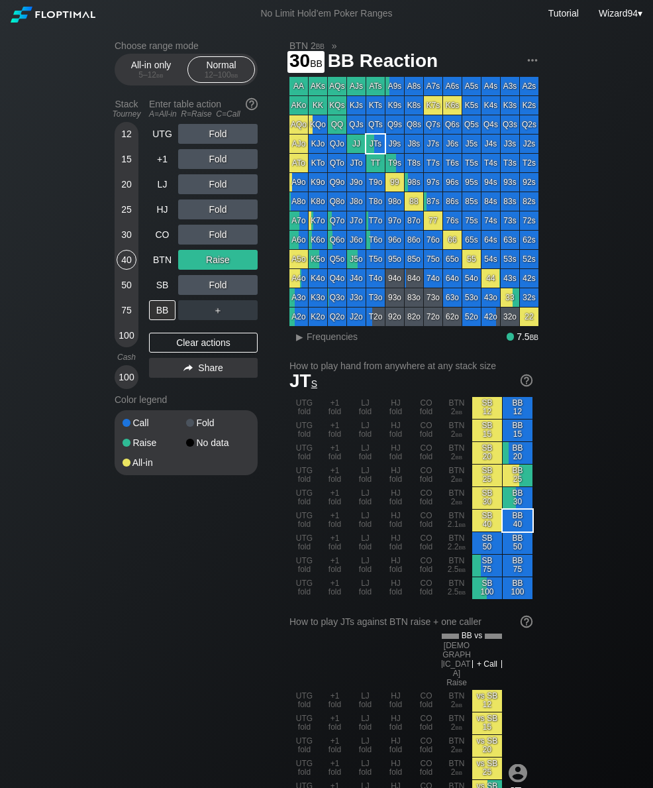
click at [127, 244] on div "30" at bounding box center [127, 235] width 20 height 20
click at [144, 72] on div "All-in only 5 – 12 bb" at bounding box center [151, 69] width 61 height 25
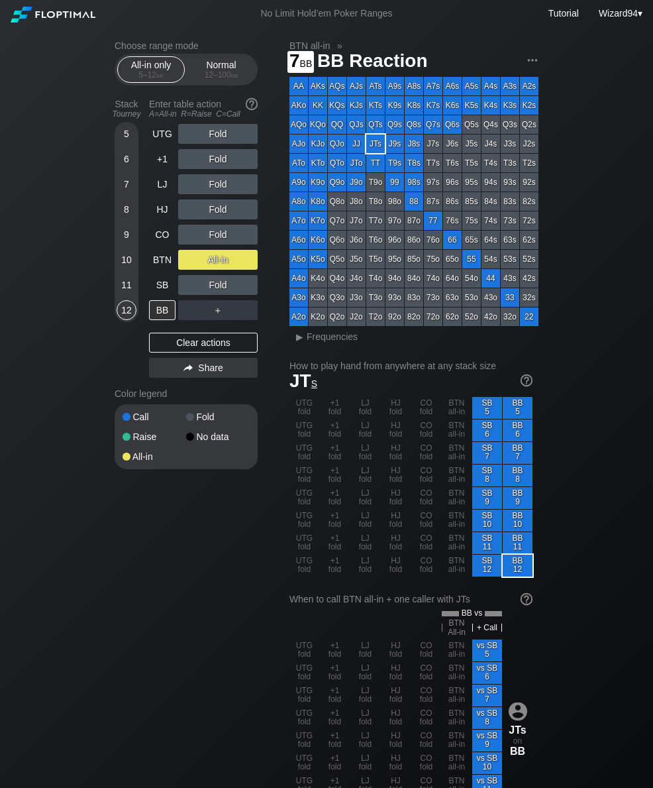
click at [123, 185] on div "7" at bounding box center [127, 184] width 20 height 20
click at [157, 185] on div "LJ" at bounding box center [162, 184] width 26 height 20
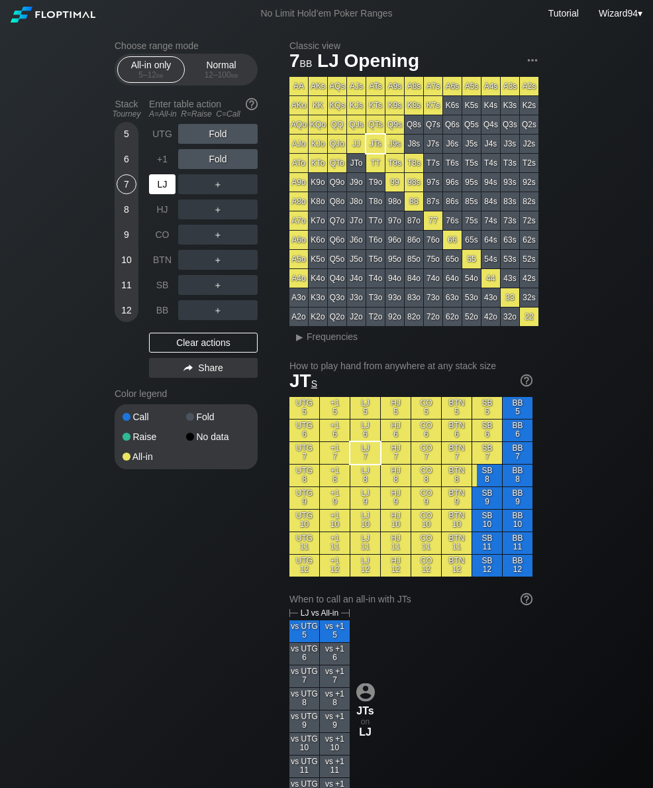
click at [160, 185] on div "LJ" at bounding box center [162, 184] width 26 height 20
click at [159, 185] on div "LJ" at bounding box center [162, 184] width 26 height 20
click at [220, 64] on div "Normal 12 – 100 bb" at bounding box center [221, 69] width 61 height 25
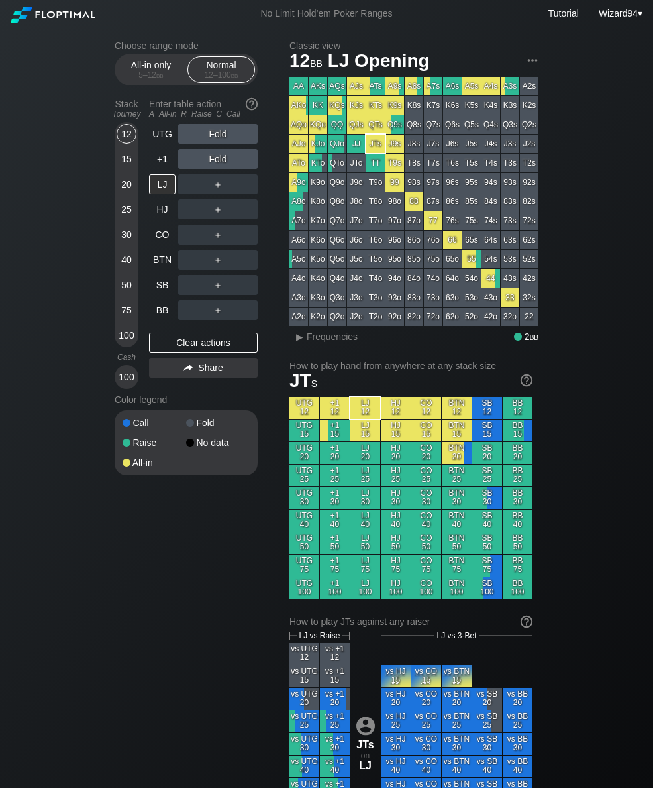
click at [121, 166] on div "15" at bounding box center [127, 159] width 20 height 20
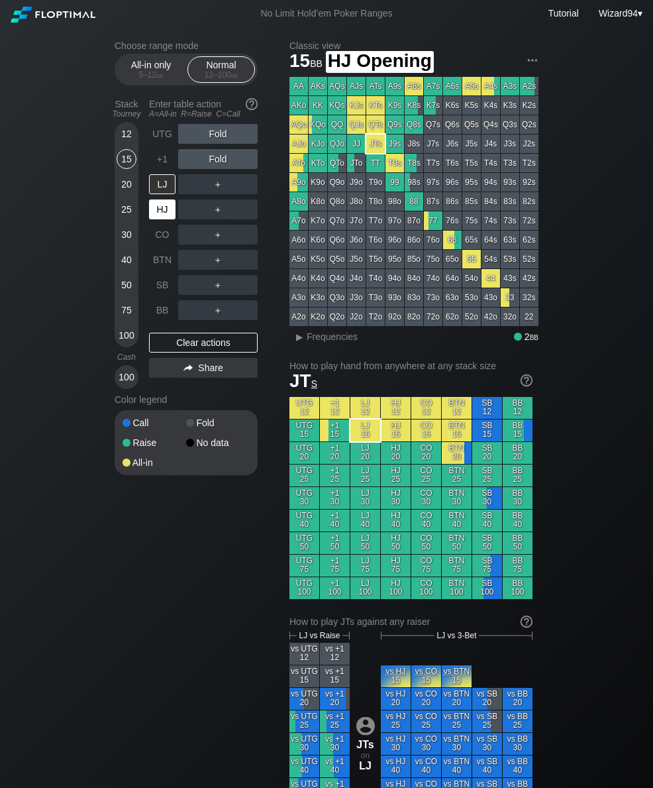
click at [154, 213] on div "HJ" at bounding box center [162, 209] width 26 height 20
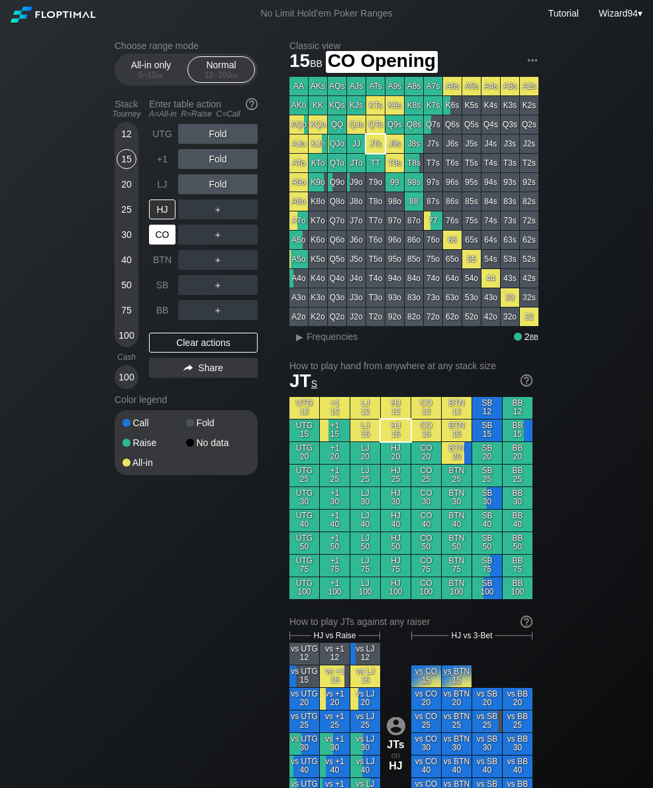
click at [150, 244] on div "CO" at bounding box center [162, 235] width 26 height 20
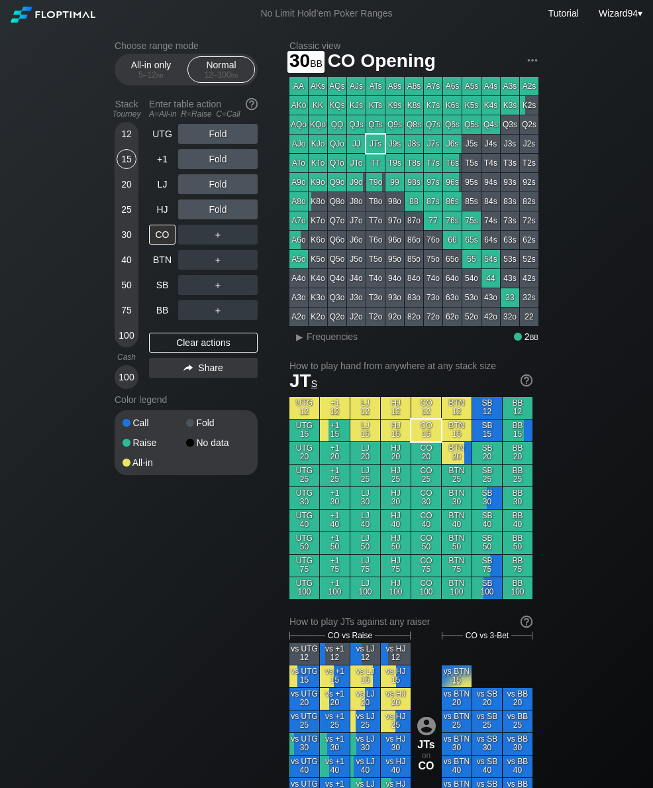
click at [125, 240] on div "30" at bounding box center [127, 235] width 20 height 20
click at [209, 230] on div "R ✕" at bounding box center [218, 235] width 26 height 20
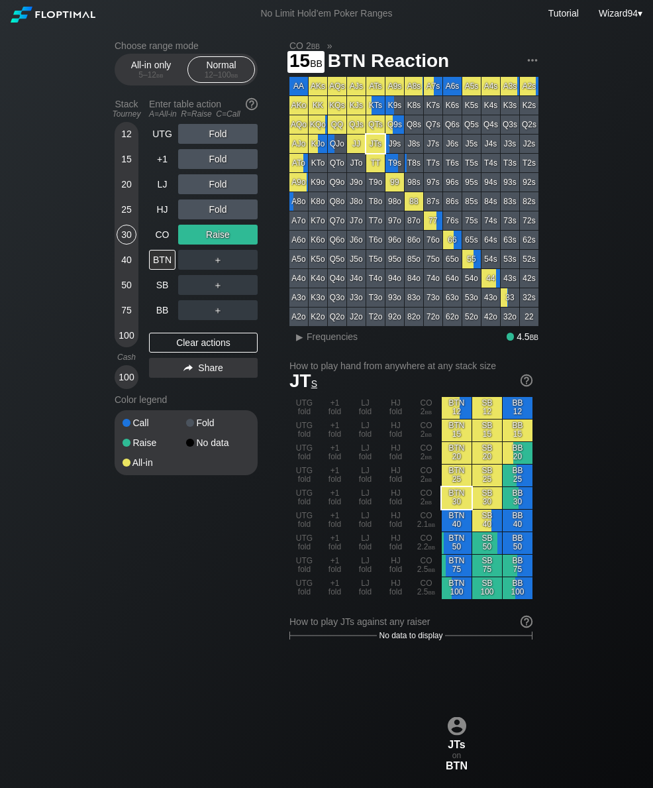
click at [124, 166] on div "15" at bounding box center [127, 159] width 20 height 20
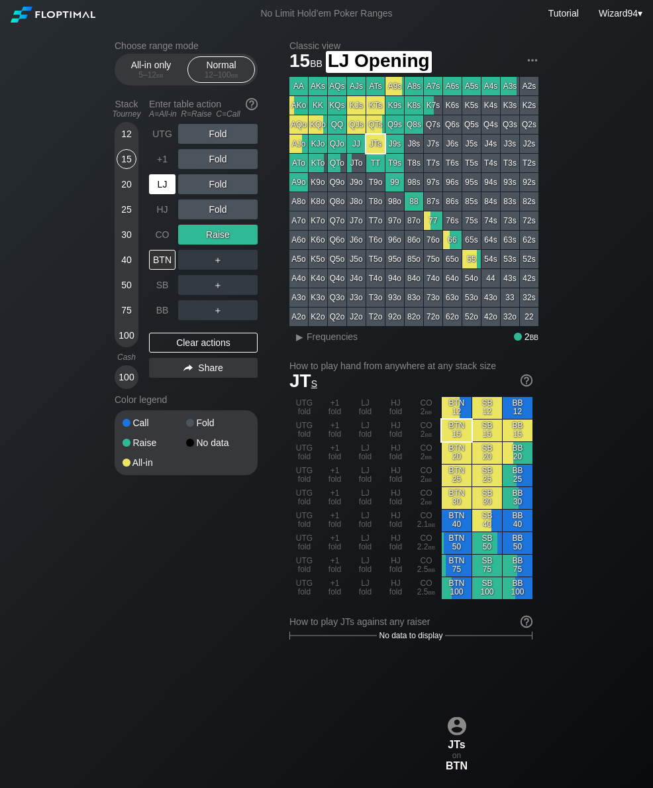
click at [154, 193] on div "LJ" at bounding box center [162, 184] width 26 height 20
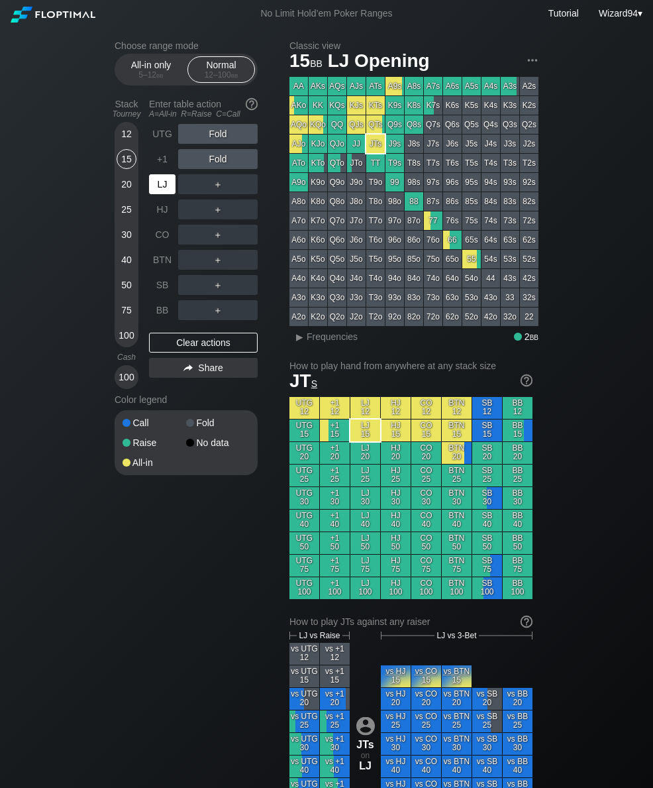
click at [160, 193] on div "LJ" at bounding box center [162, 184] width 26 height 20
